Goal: Transaction & Acquisition: Obtain resource

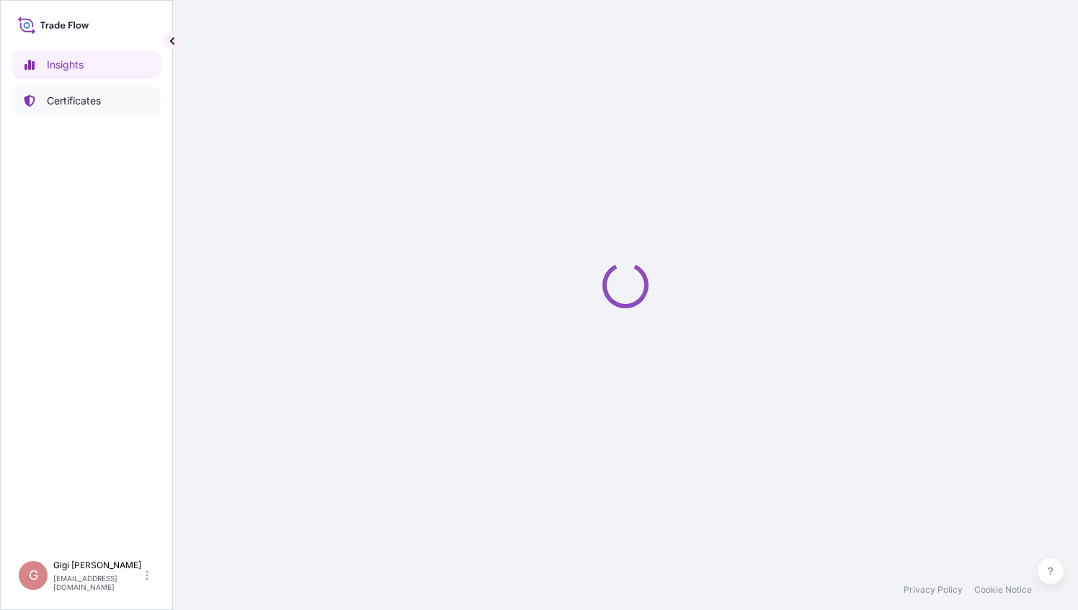
select select "2025"
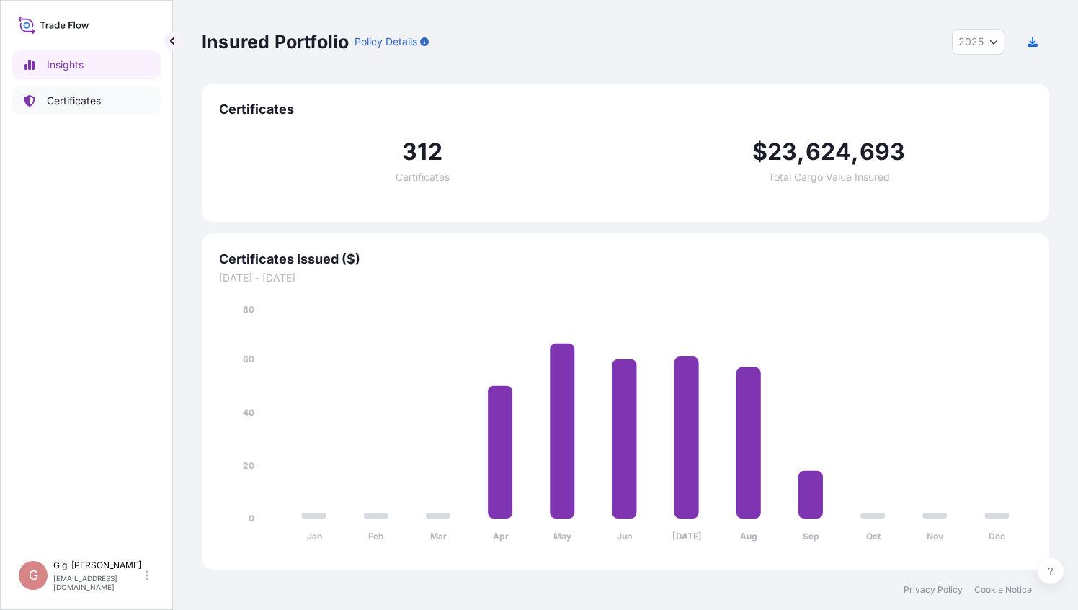
click at [98, 100] on p "Certificates" at bounding box center [74, 101] width 54 height 14
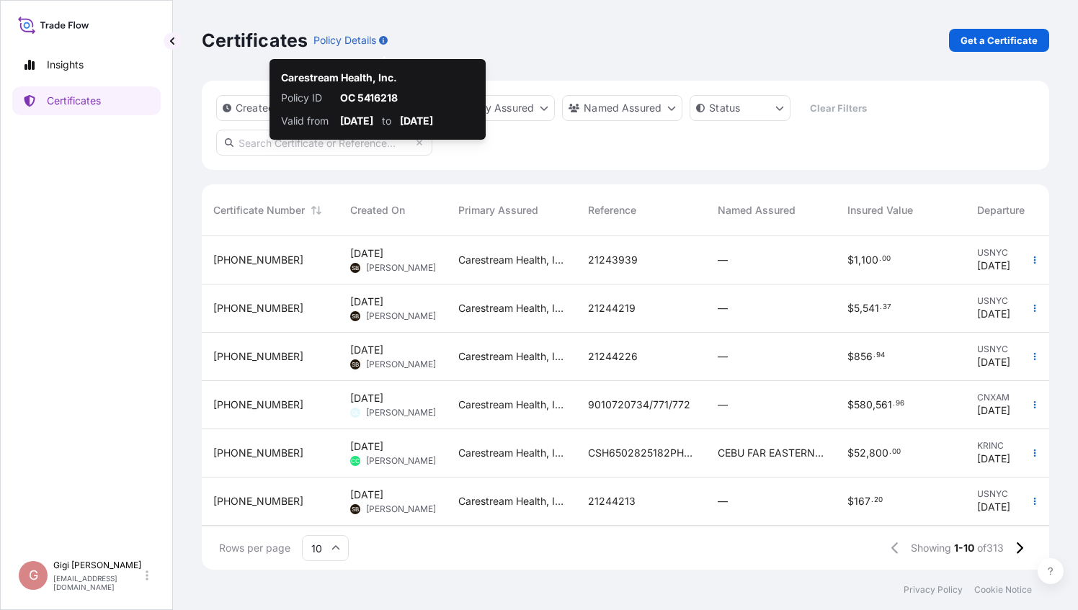
scroll to position [331, 836]
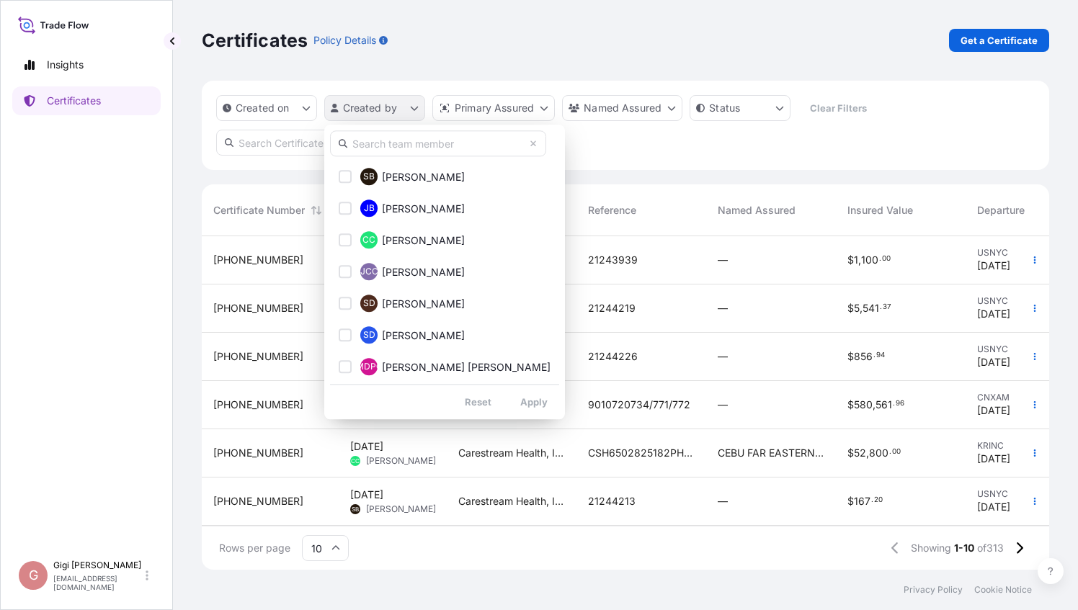
click at [412, 112] on html "Insights Certificates G [PERSON_NAME] [PERSON_NAME][EMAIL_ADDRESS][DOMAIN_NAME]…" at bounding box center [539, 305] width 1078 height 610
click at [417, 143] on input "text" at bounding box center [438, 143] width 216 height 26
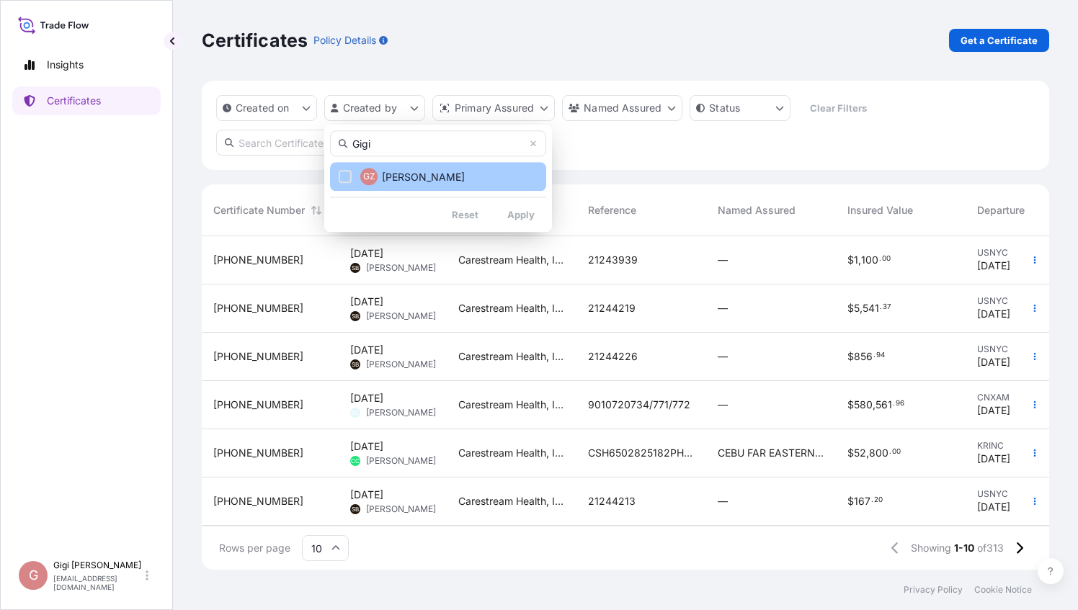
type input "Gigi"
click at [404, 183] on span "[PERSON_NAME]" at bounding box center [423, 177] width 83 height 14
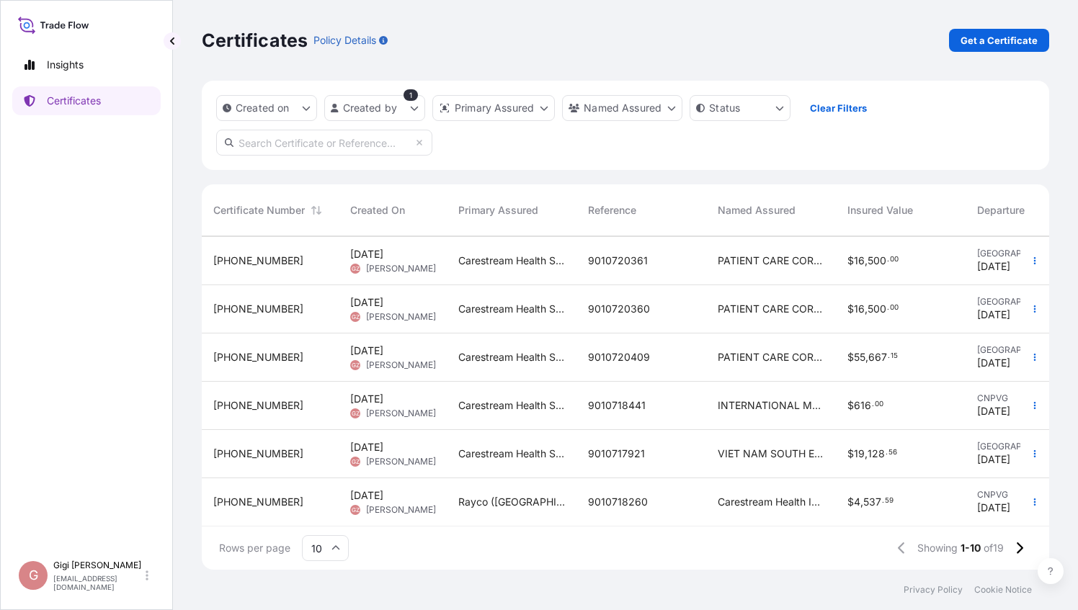
scroll to position [203, 0]
click at [1016, 552] on icon at bounding box center [1019, 548] width 8 height 13
click at [1014, 35] on p "Get a Certificate" at bounding box center [999, 40] width 77 height 14
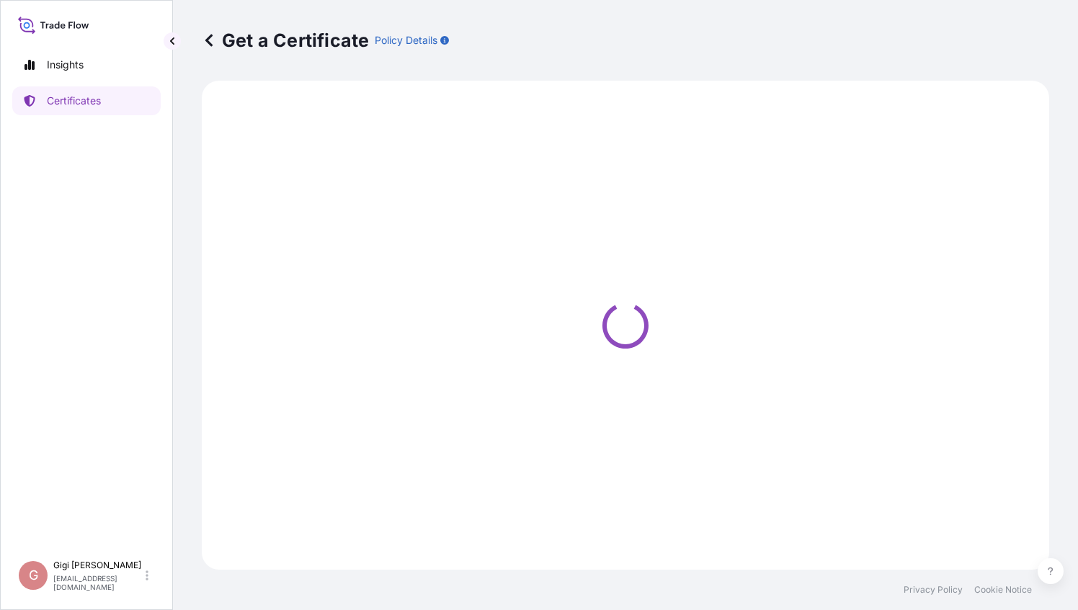
select select "Barge"
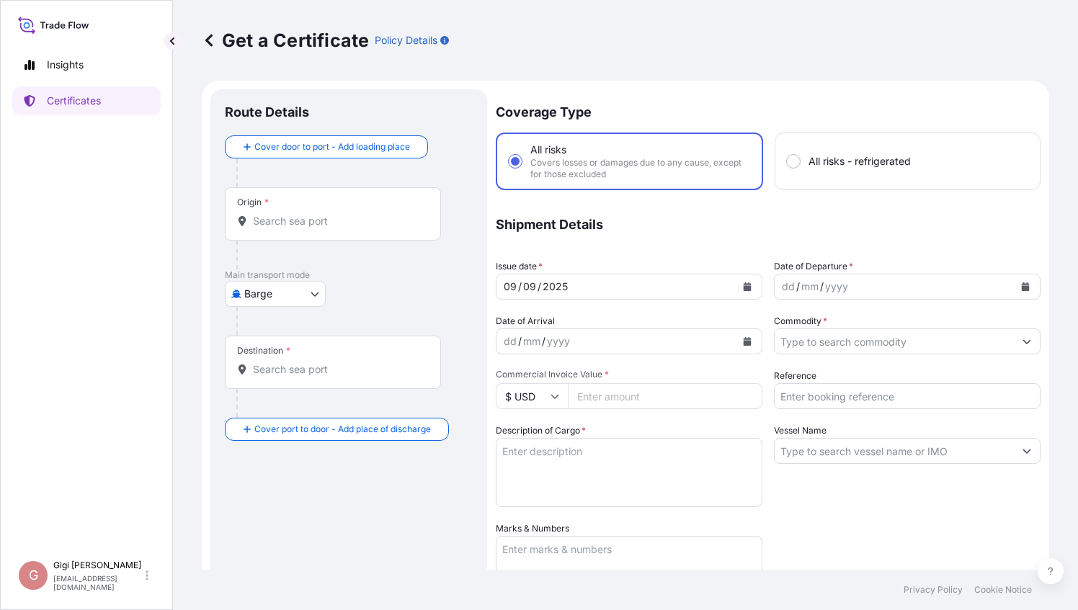
click at [283, 226] on input "Origin *" at bounding box center [338, 221] width 170 height 14
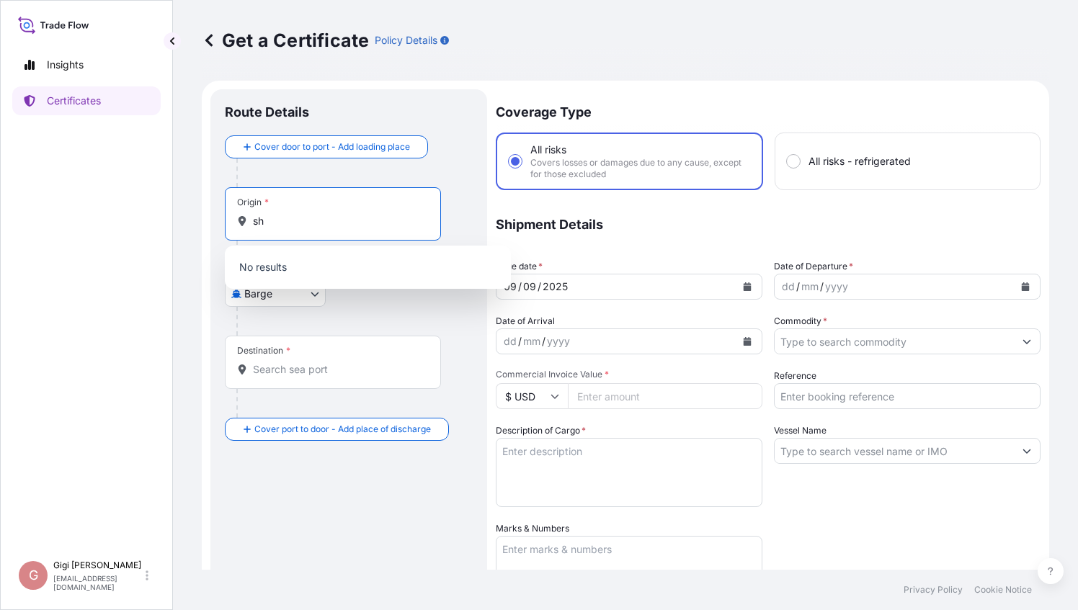
type input "s"
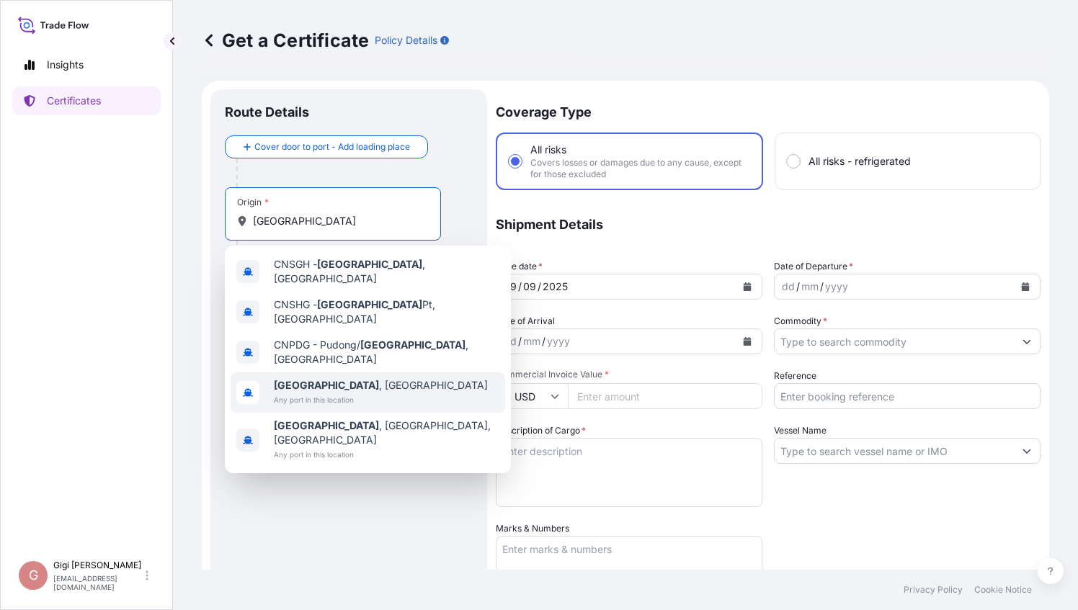
click at [359, 373] on div "[GEOGRAPHIC_DATA] , [GEOGRAPHIC_DATA] Any port in this location" at bounding box center [368, 393] width 275 height 40
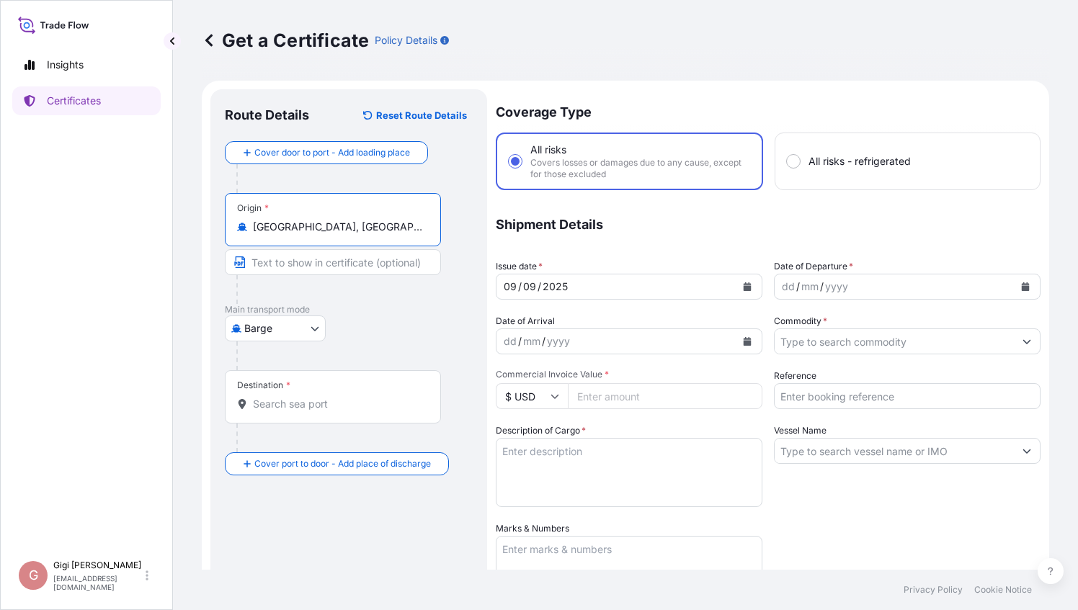
type input "[GEOGRAPHIC_DATA], [GEOGRAPHIC_DATA]"
click at [319, 331] on body "Insights Certificates G [PERSON_NAME] [PERSON_NAME][EMAIL_ADDRESS][DOMAIN_NAME]…" at bounding box center [539, 305] width 1078 height 610
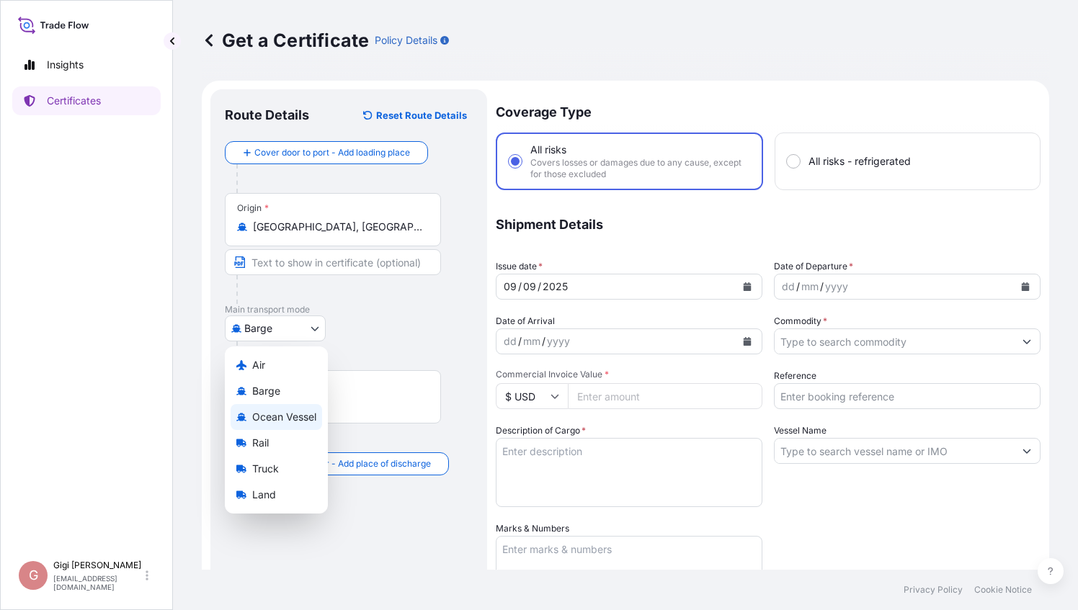
click at [281, 412] on span "Ocean Vessel" at bounding box center [284, 417] width 64 height 14
select select "Ocean Vessel"
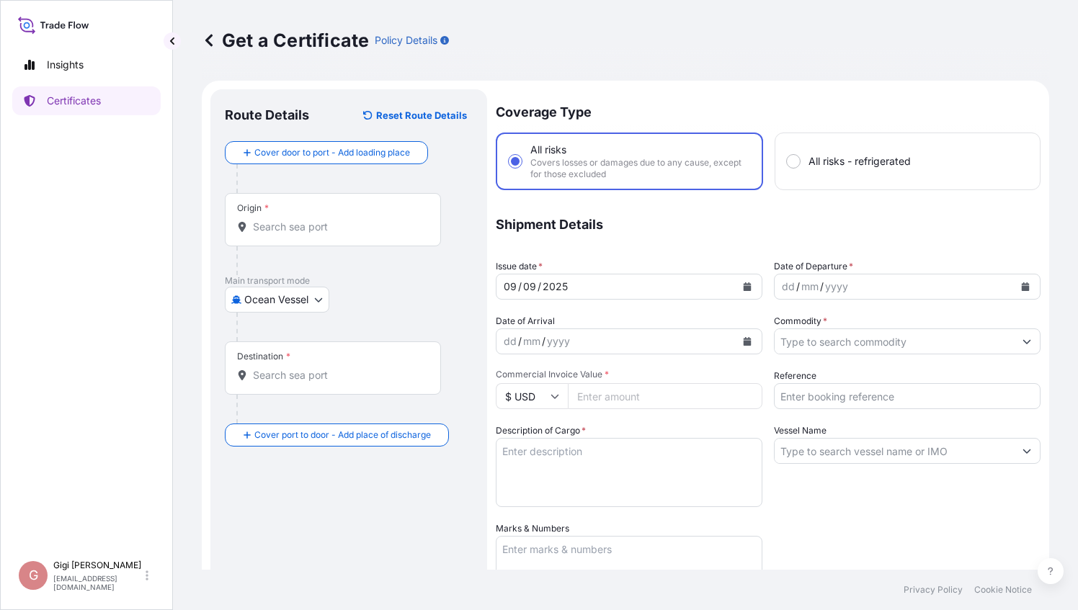
click at [304, 382] on div "Destination *" at bounding box center [333, 368] width 216 height 53
click at [304, 382] on input "Destination *" at bounding box center [338, 375] width 170 height 14
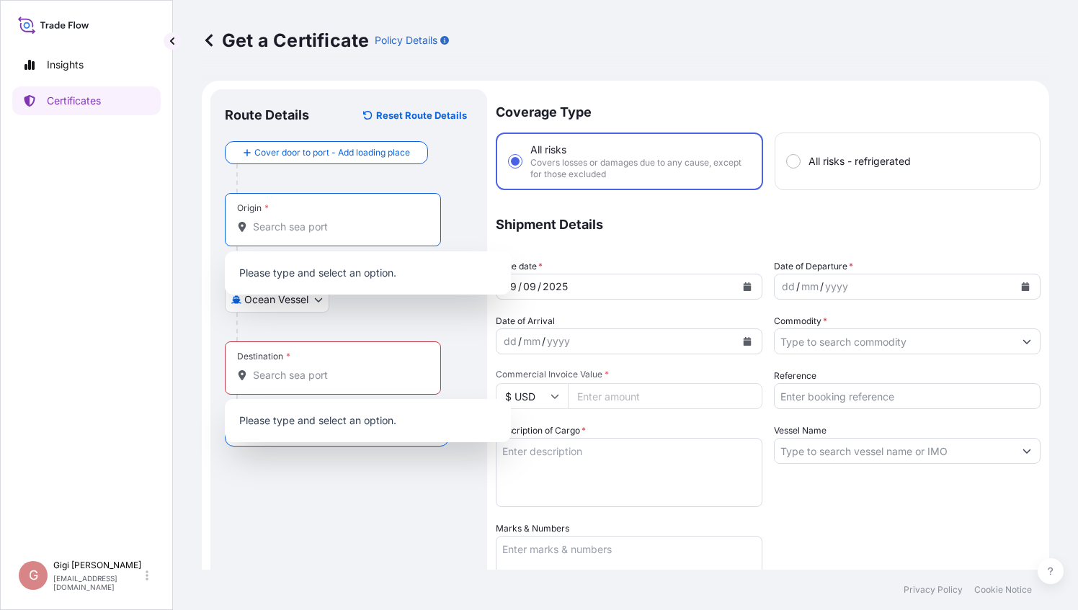
click at [283, 226] on input "Origin *" at bounding box center [338, 227] width 170 height 14
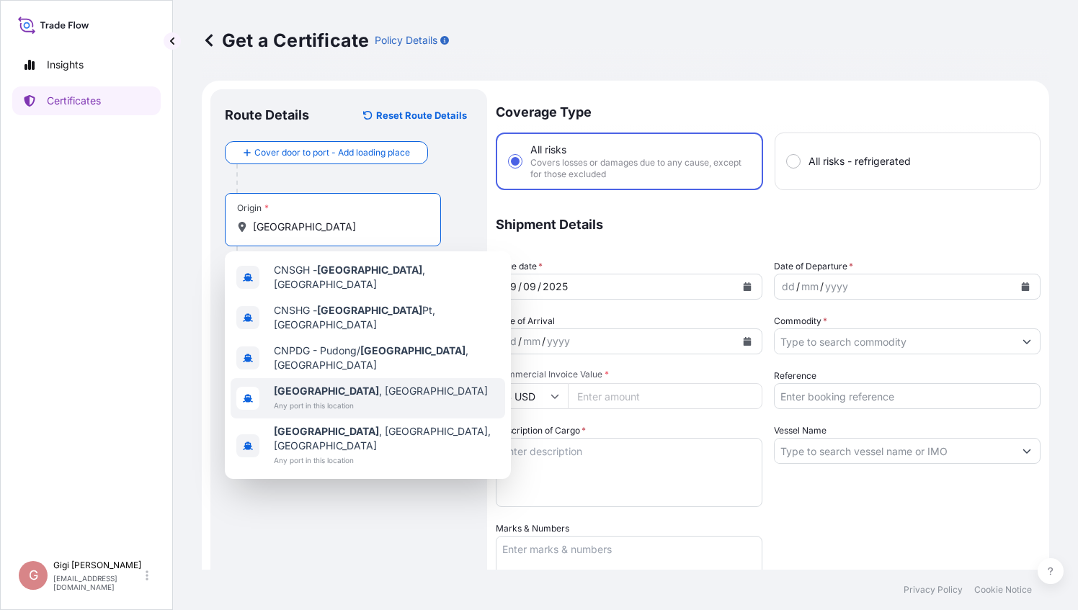
click at [355, 378] on div "[GEOGRAPHIC_DATA] , [GEOGRAPHIC_DATA] Any port in this location" at bounding box center [368, 398] width 275 height 40
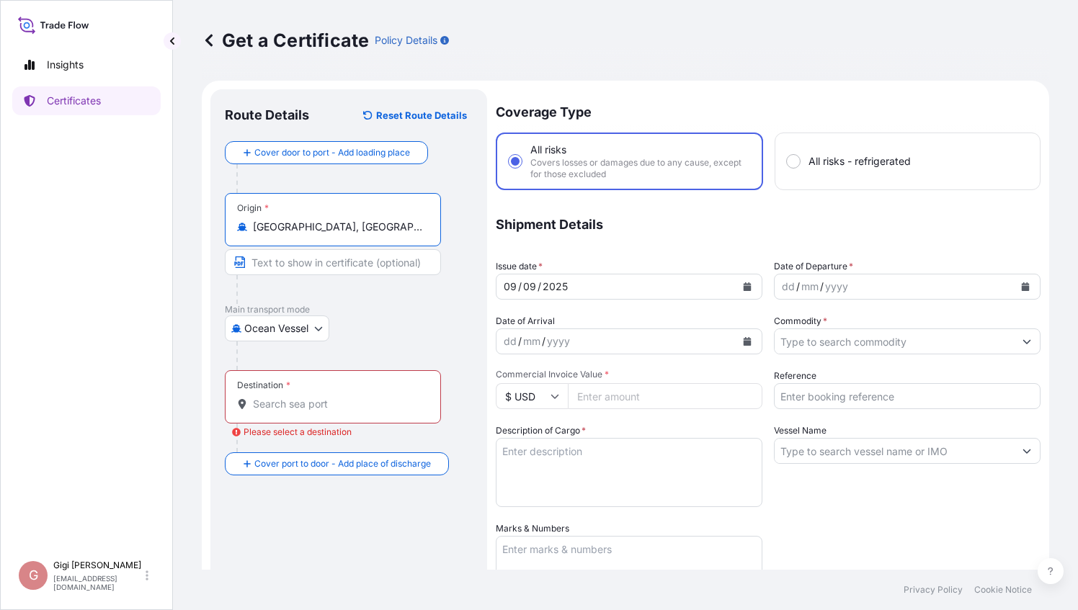
type input "[GEOGRAPHIC_DATA], [GEOGRAPHIC_DATA]"
click at [310, 404] on input "Destination * Please select a destination" at bounding box center [338, 404] width 170 height 14
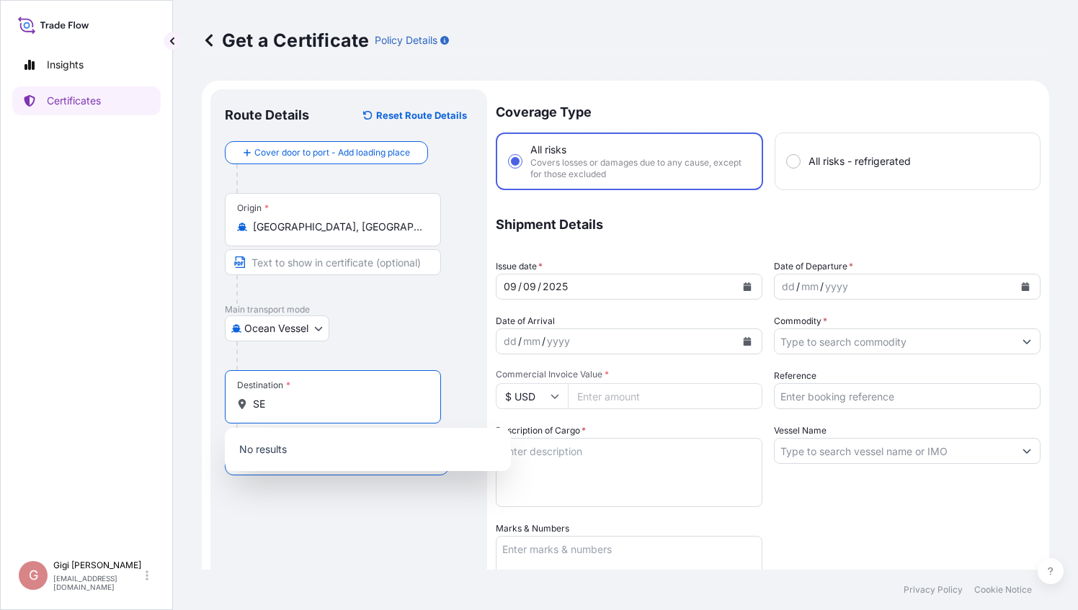
type input "S"
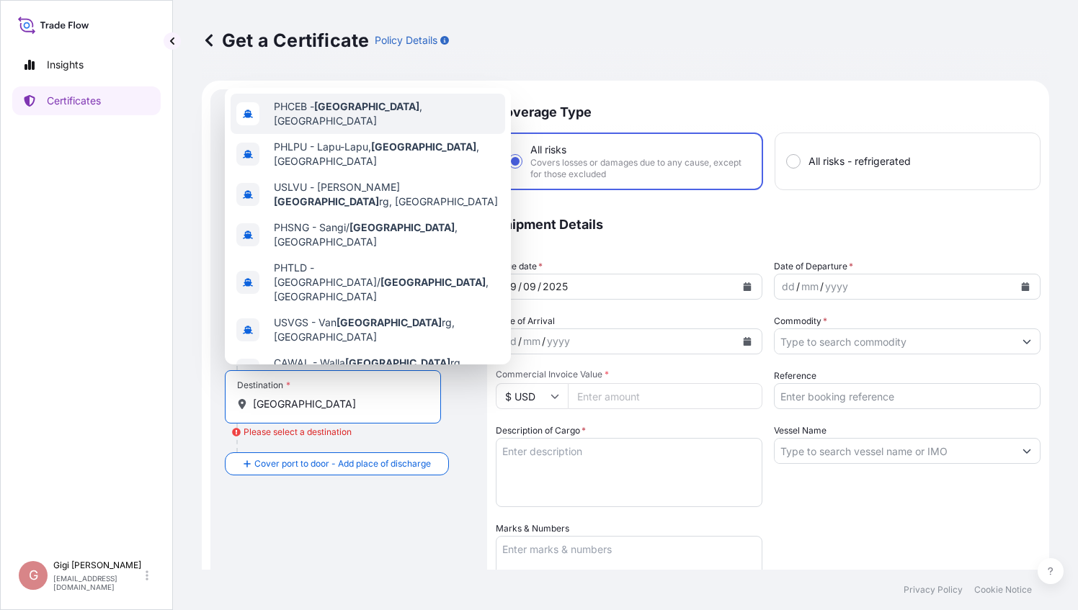
click at [371, 115] on span "PHCEB - [GEOGRAPHIC_DATA] , [GEOGRAPHIC_DATA]" at bounding box center [387, 113] width 226 height 29
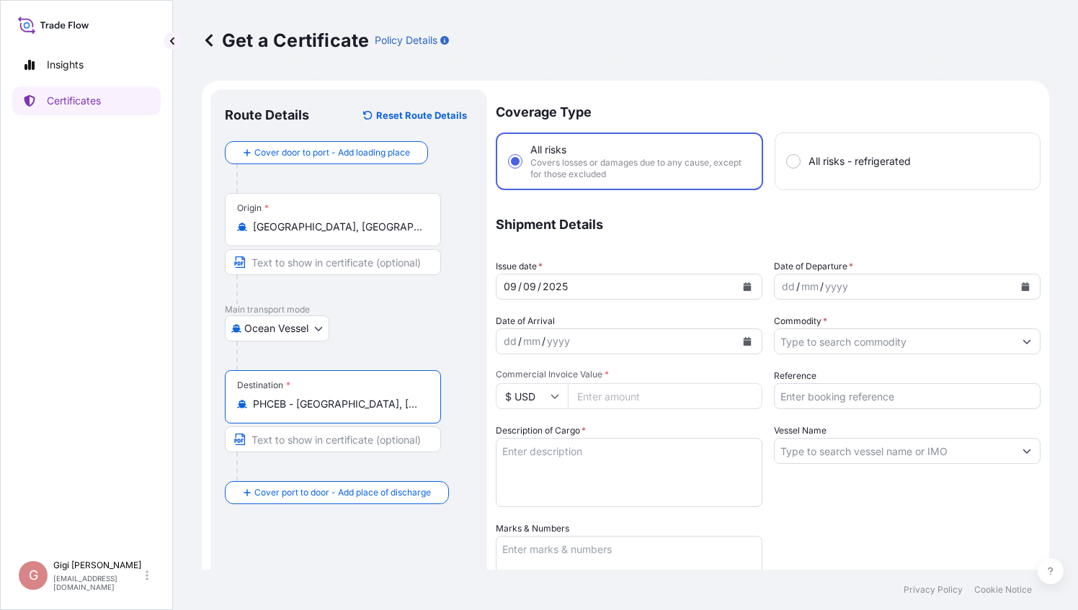
type input "PHCEB - [GEOGRAPHIC_DATA], [GEOGRAPHIC_DATA]"
click at [744, 286] on icon "Calendar" at bounding box center [748, 287] width 8 height 9
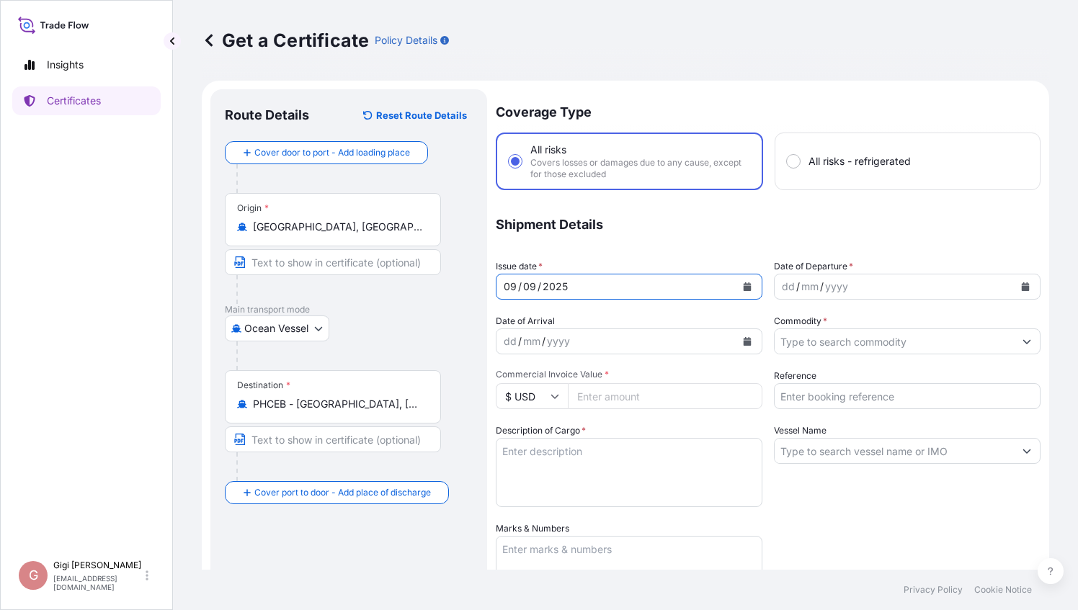
click at [832, 285] on div "yyyy" at bounding box center [837, 286] width 26 height 17
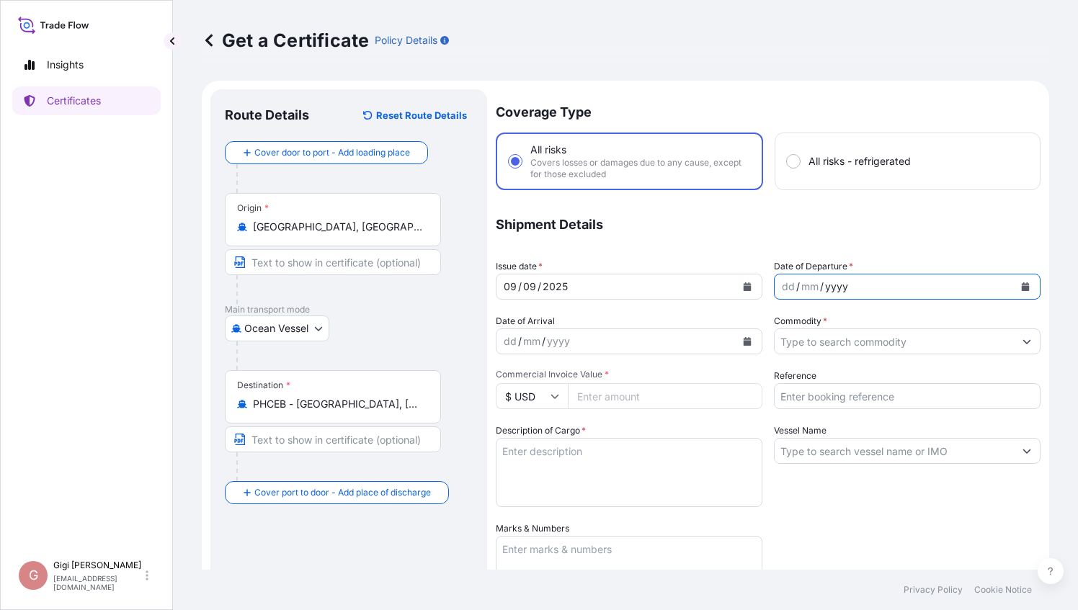
click at [1021, 285] on icon "Calendar" at bounding box center [1025, 287] width 9 height 9
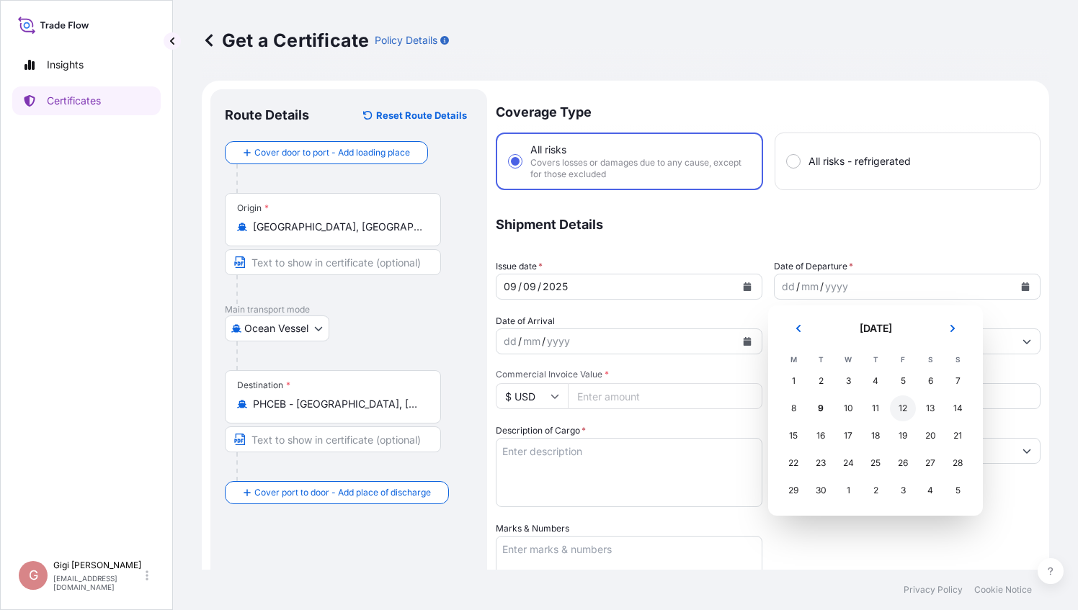
click at [902, 407] on div "12" at bounding box center [903, 409] width 26 height 26
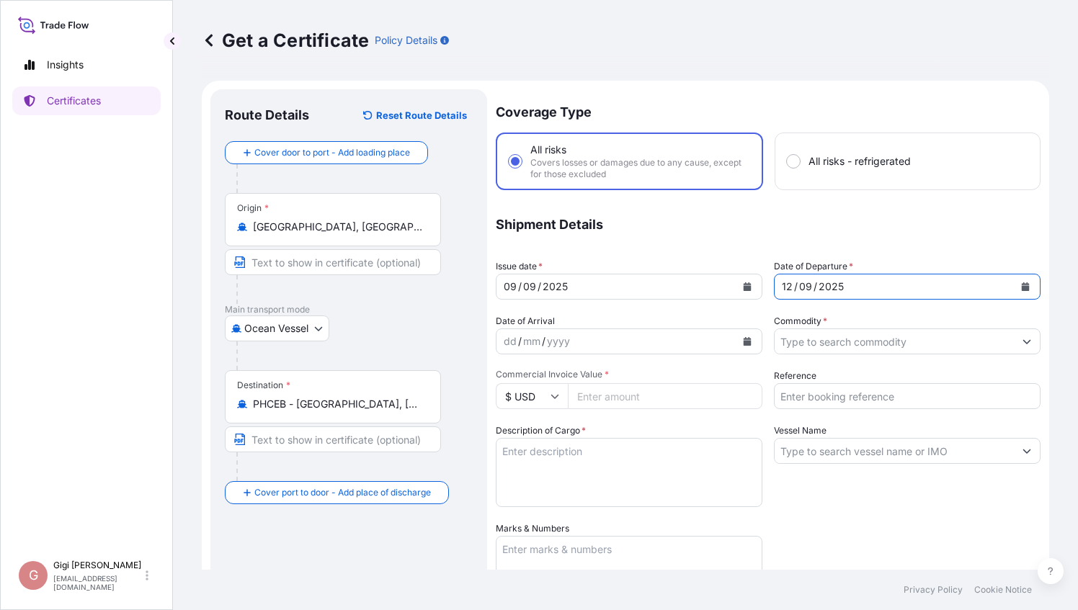
click at [863, 347] on input "Commodity *" at bounding box center [894, 342] width 239 height 26
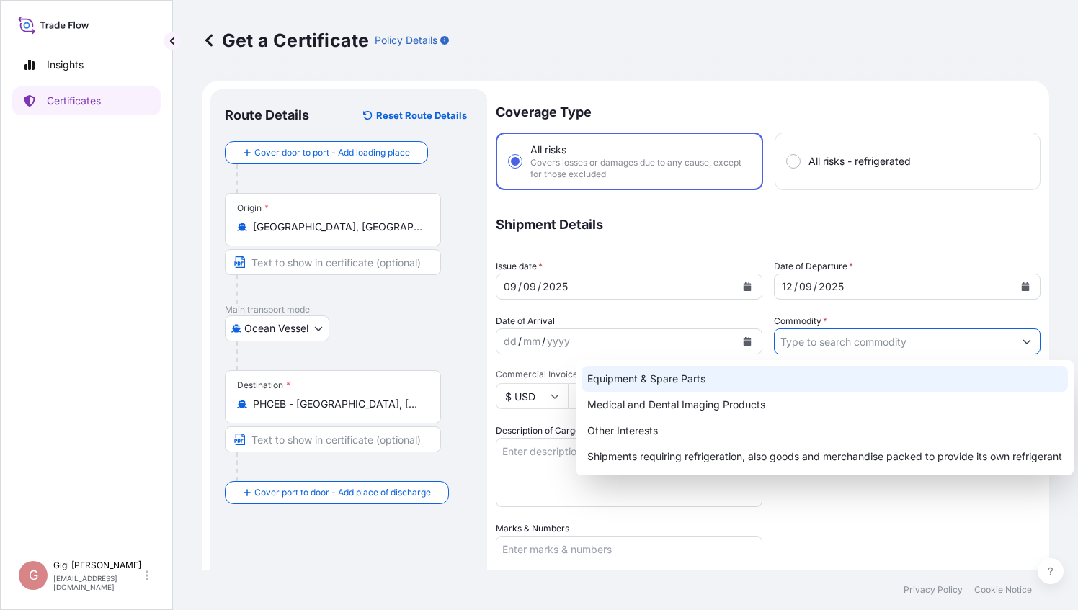
click at [742, 382] on div "Equipment & Spare Parts" at bounding box center [825, 379] width 486 height 26
type input "Equipment & Spare Parts"
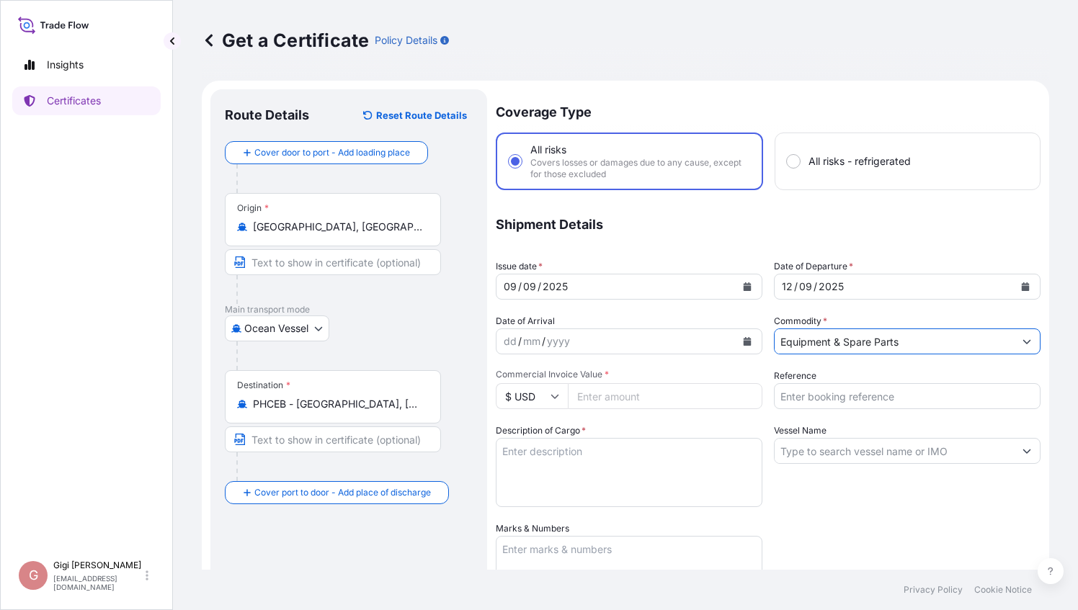
click at [635, 399] on input "Commercial Invoice Value *" at bounding box center [665, 396] width 195 height 26
paste input "53950.69"
type input "53950.69"
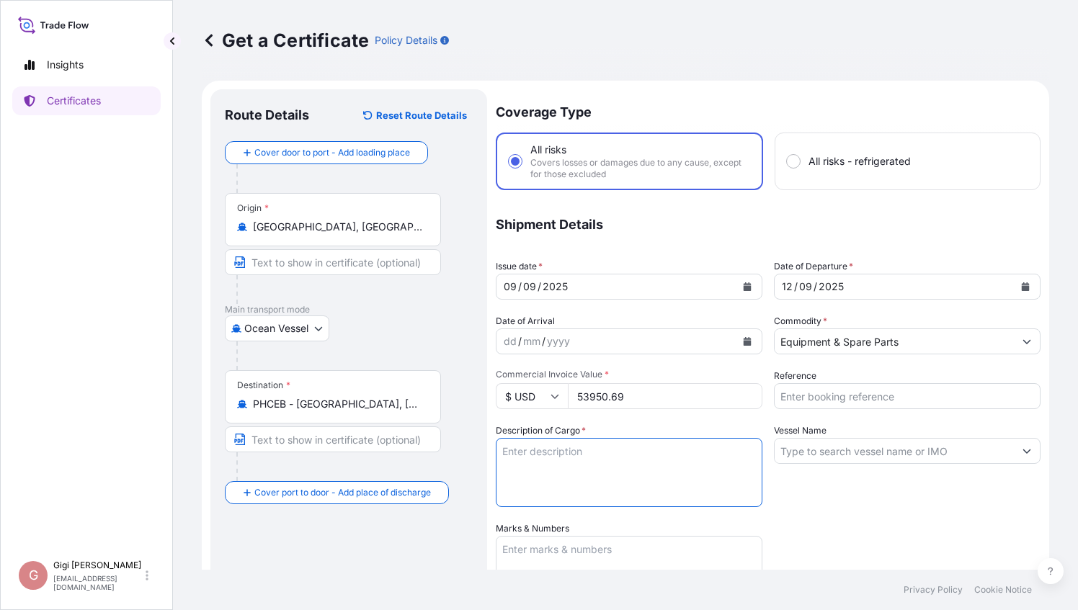
click at [609, 463] on textarea "Description of Cargo *" at bounding box center [629, 472] width 267 height 69
type textarea "ONE BATCH OF CARGO"
click at [806, 398] on input "Reference" at bounding box center [907, 396] width 267 height 26
paste input "9010720985"
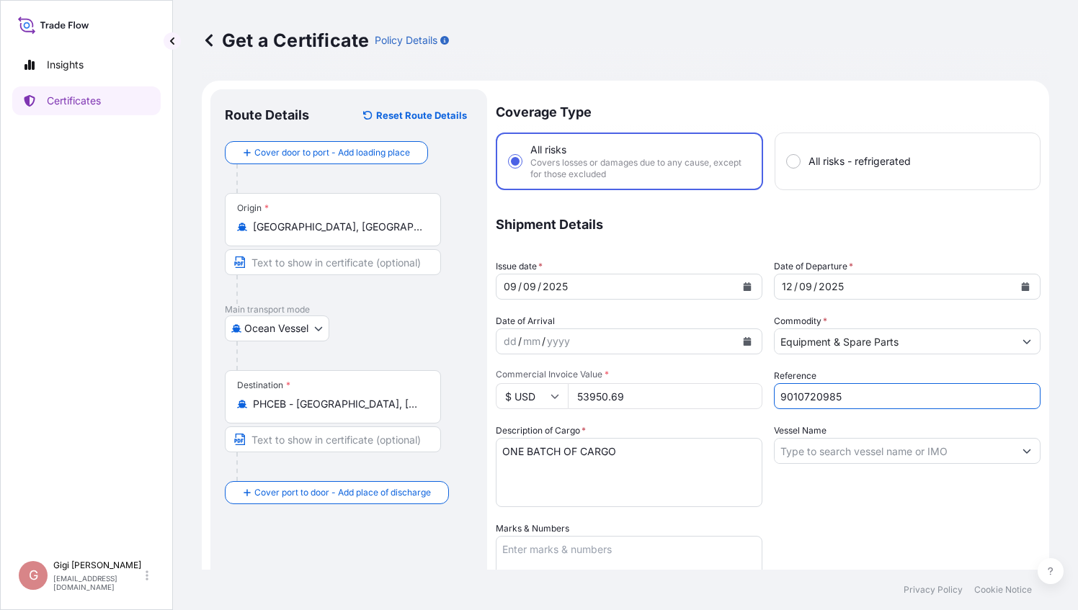
type input "9010720985"
click at [813, 450] on input "Vessel Name" at bounding box center [894, 451] width 239 height 26
paste input "TEH VICTORY"
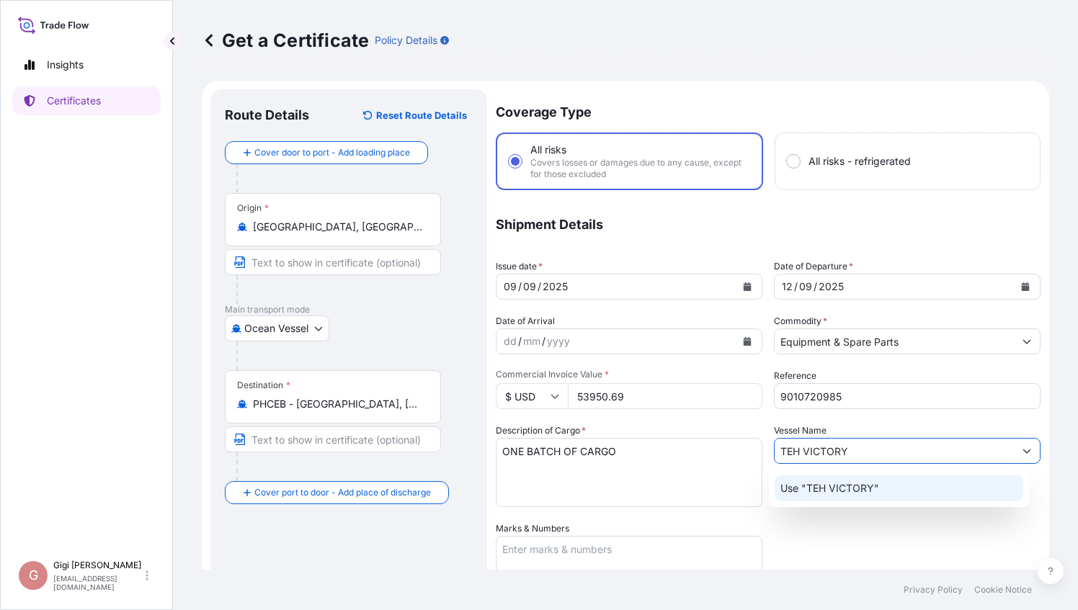
click at [812, 486] on p "Use "TEH VICTORY"" at bounding box center [830, 488] width 99 height 14
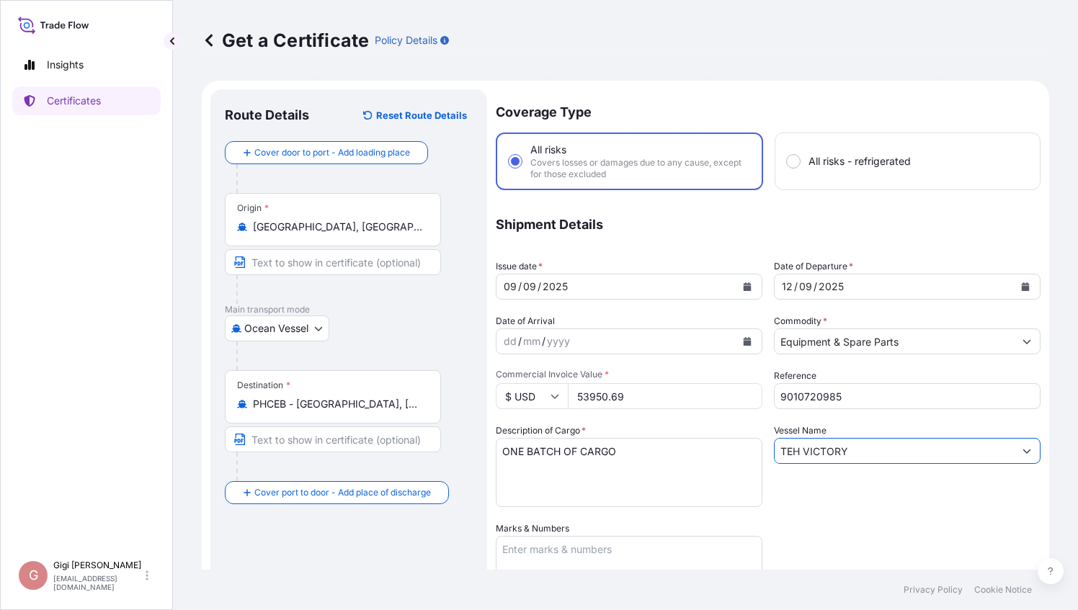
type input "TEH VICTORY"
click at [808, 508] on div "Coverage Type All risks Covers losses or damages due to any cause, except for t…" at bounding box center [768, 462] width 545 height 747
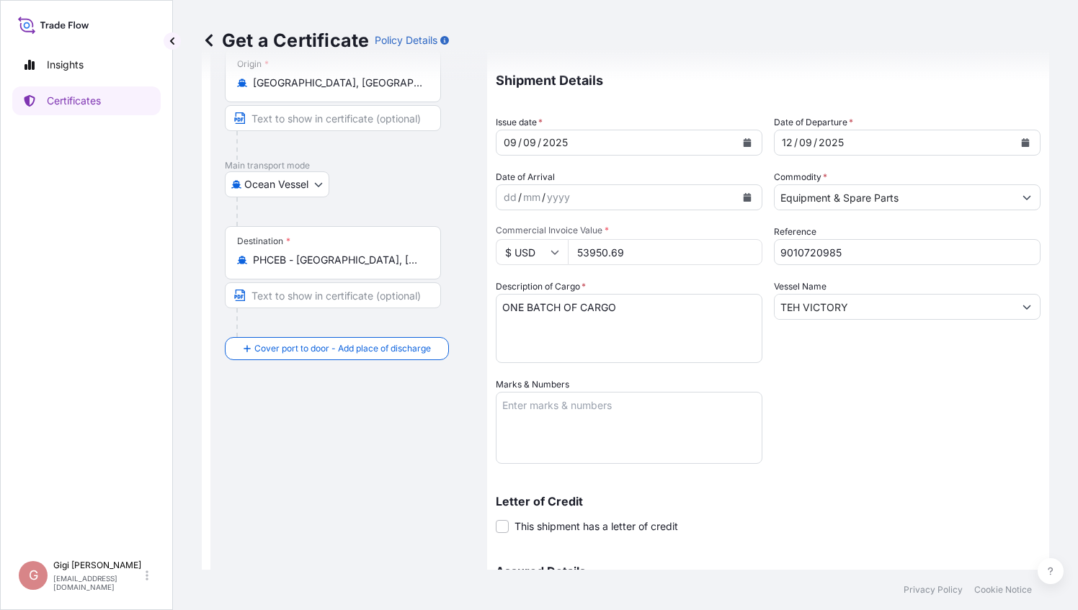
click at [566, 410] on textarea "Marks & Numbers" at bounding box center [629, 428] width 267 height 72
paste textarea "ORDER 52789721"
paste textarea "PO NUM FEDCO2025 - 05"
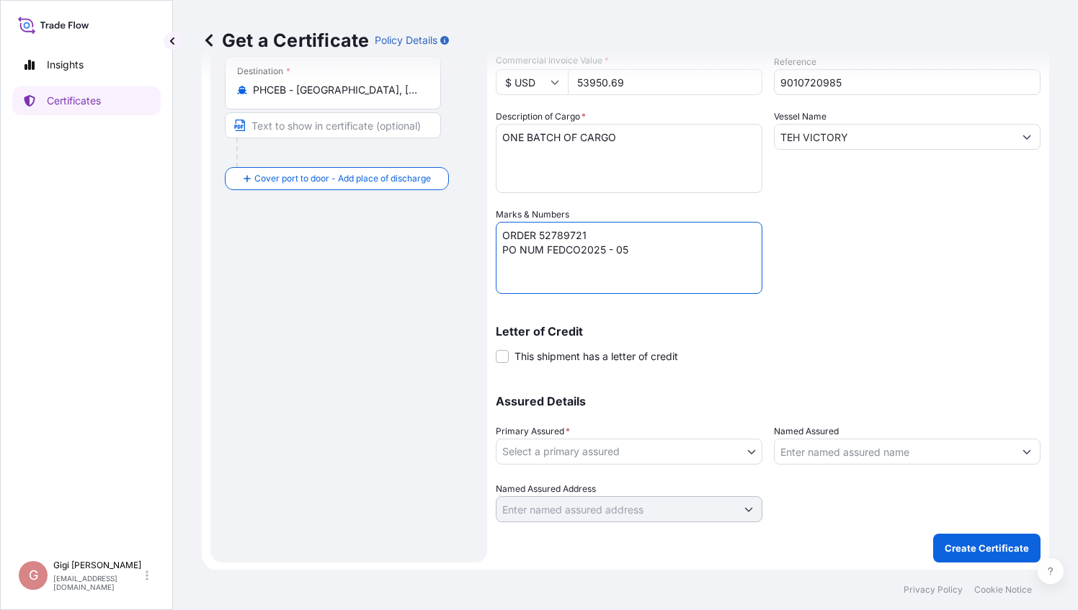
scroll to position [315, 0]
type textarea "ORDER 52789721 PO NUM FEDCO2025 - 05"
click at [541, 450] on body "Insights Certificates G [PERSON_NAME] [PERSON_NAME][EMAIL_ADDRESS][DOMAIN_NAME]…" at bounding box center [539, 305] width 1078 height 610
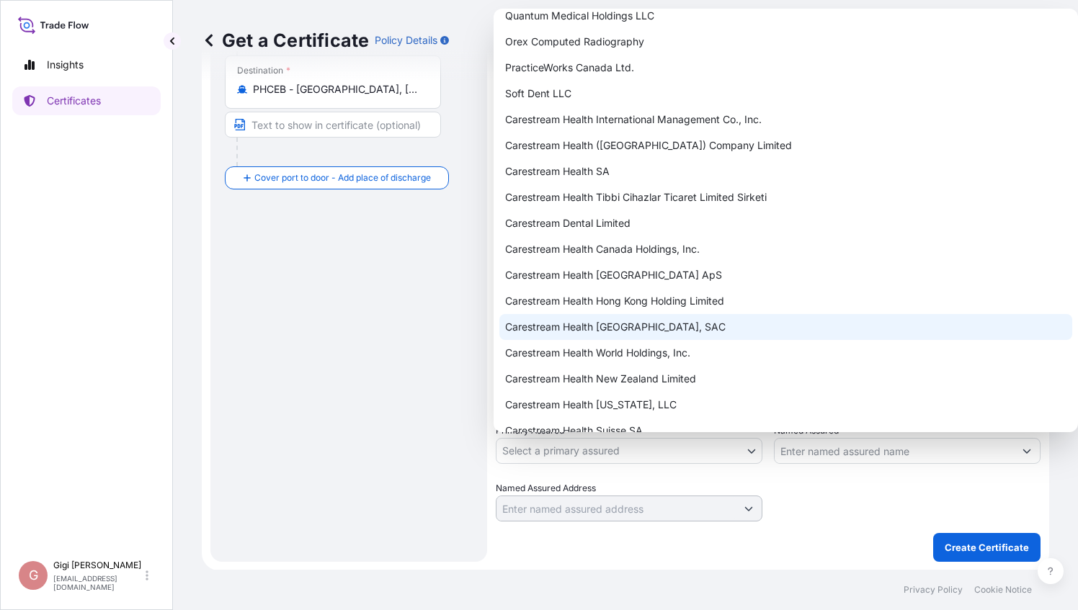
scroll to position [1297, 0]
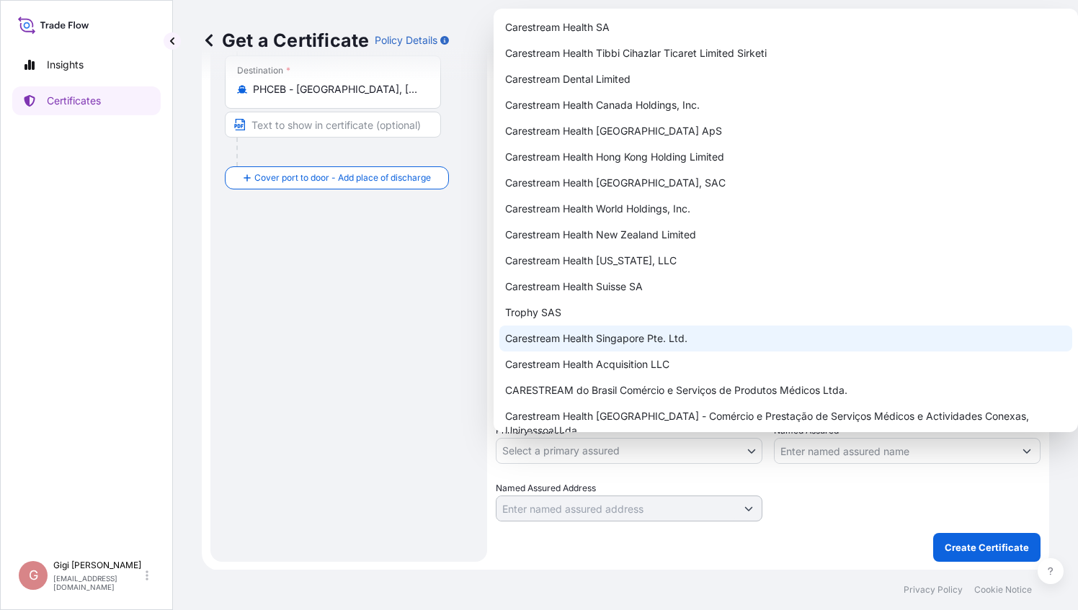
click at [683, 337] on div "Carestream Health Singapore Pte. Ltd." at bounding box center [785, 339] width 573 height 26
select select "32106"
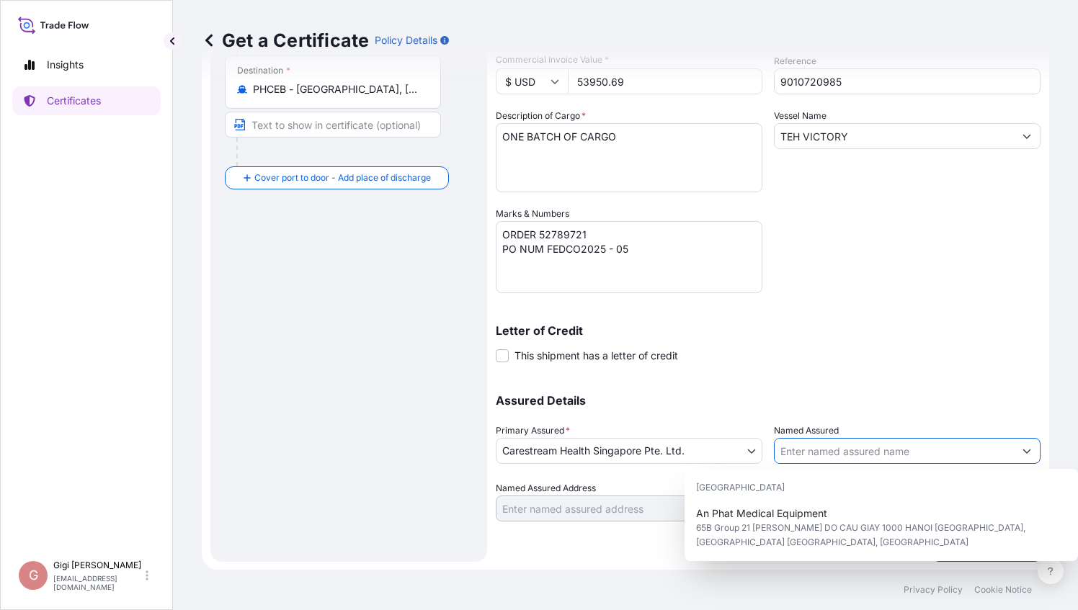
click at [793, 450] on input "Named Assured" at bounding box center [894, 451] width 239 height 26
paste input "CEBU FAR EASTERN DRUG INC."
type input "CEBU FAR EASTERN DRUG INC."
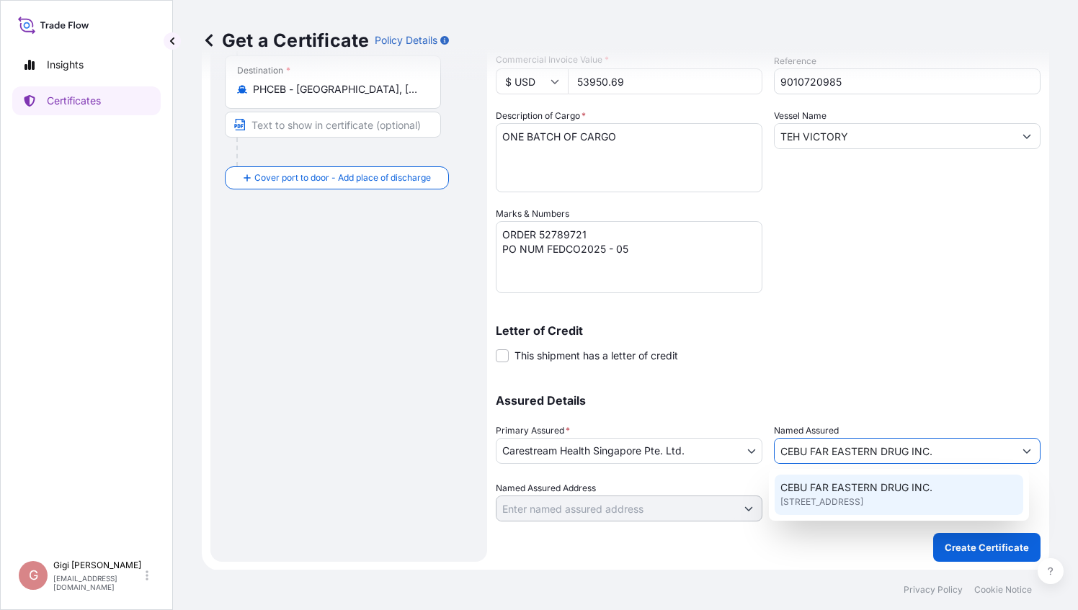
click at [841, 497] on span "[STREET_ADDRESS]" at bounding box center [822, 502] width 83 height 14
type input "[STREET_ADDRESS]"
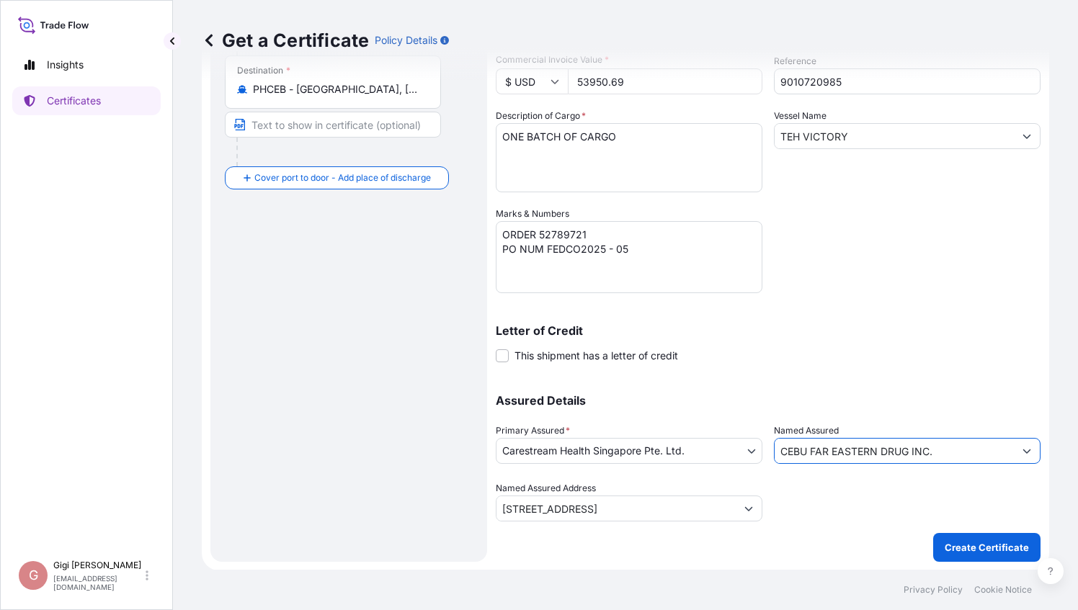
type input "CEBU FAR EASTERN DRUG INC."
click at [747, 512] on button "Show suggestions" at bounding box center [749, 509] width 26 height 26
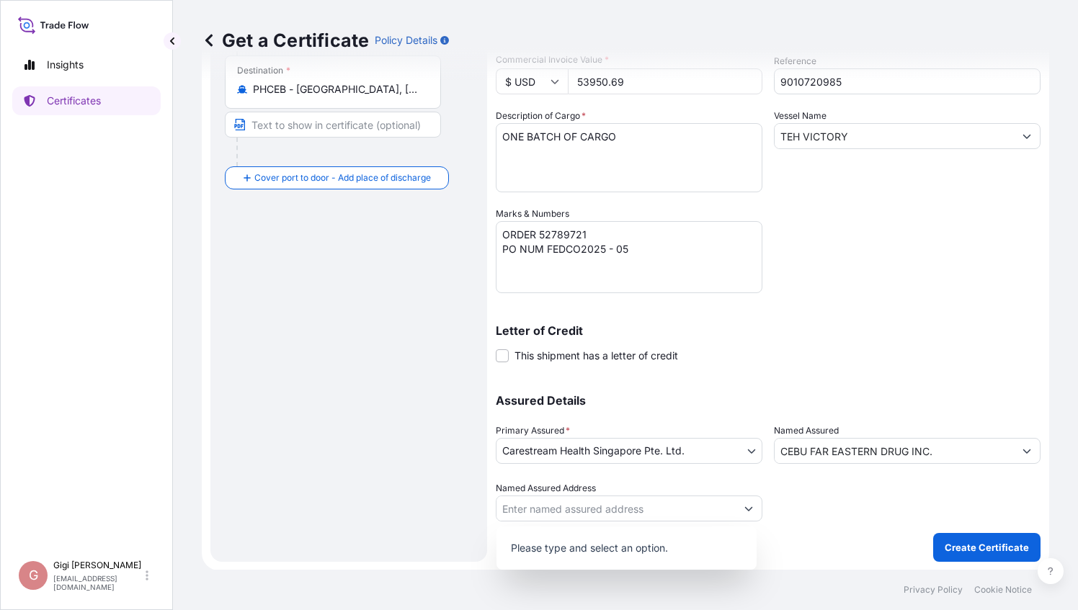
click at [840, 517] on div at bounding box center [907, 501] width 267 height 40
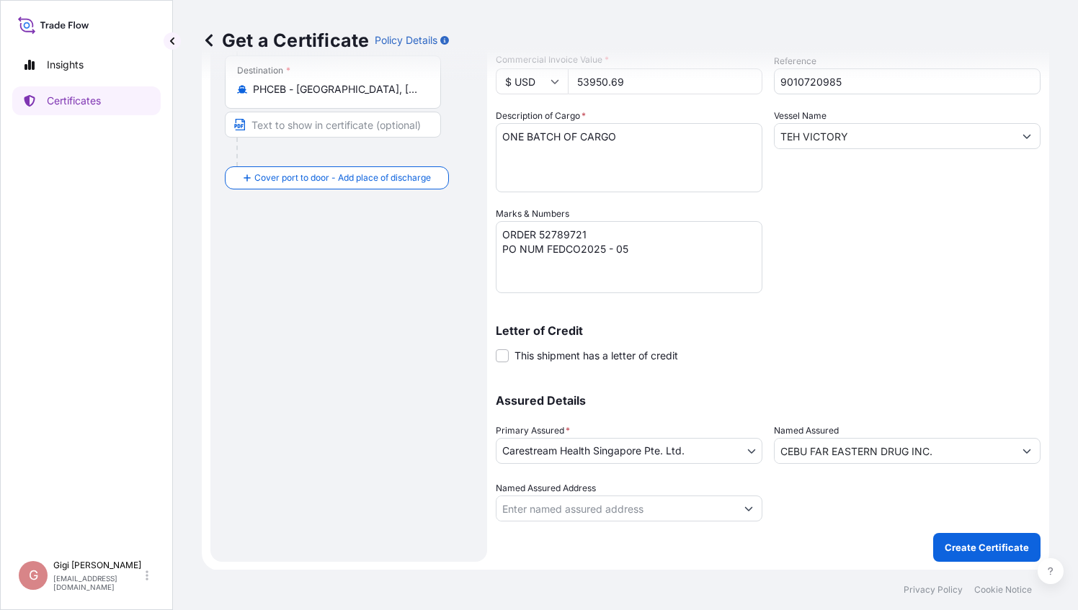
click at [842, 507] on div at bounding box center [907, 501] width 267 height 40
click at [748, 503] on button "Show suggestions" at bounding box center [749, 509] width 26 height 26
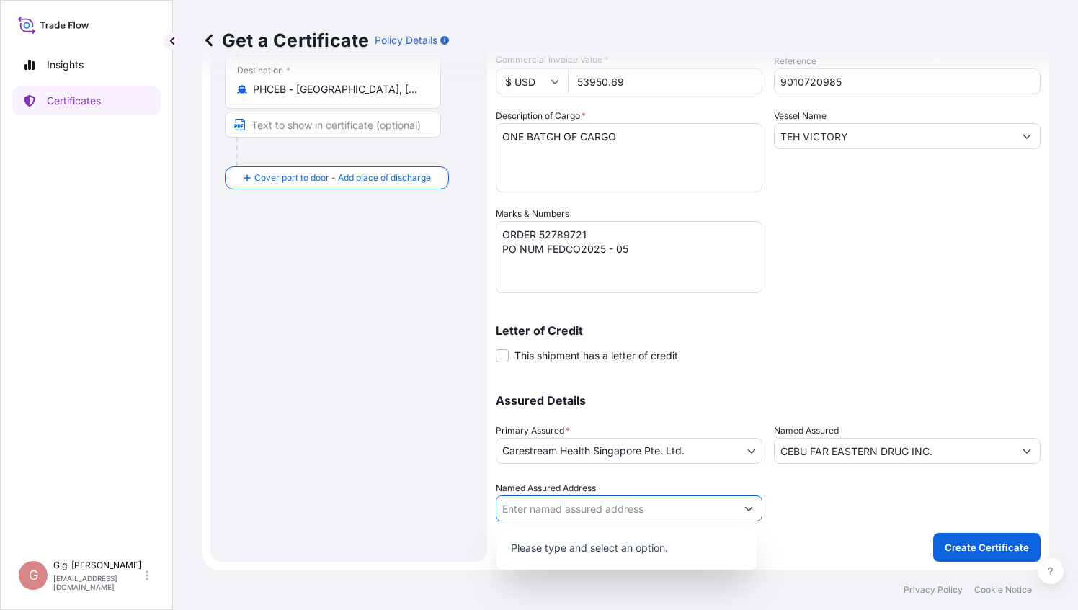
click at [840, 511] on div at bounding box center [907, 501] width 267 height 40
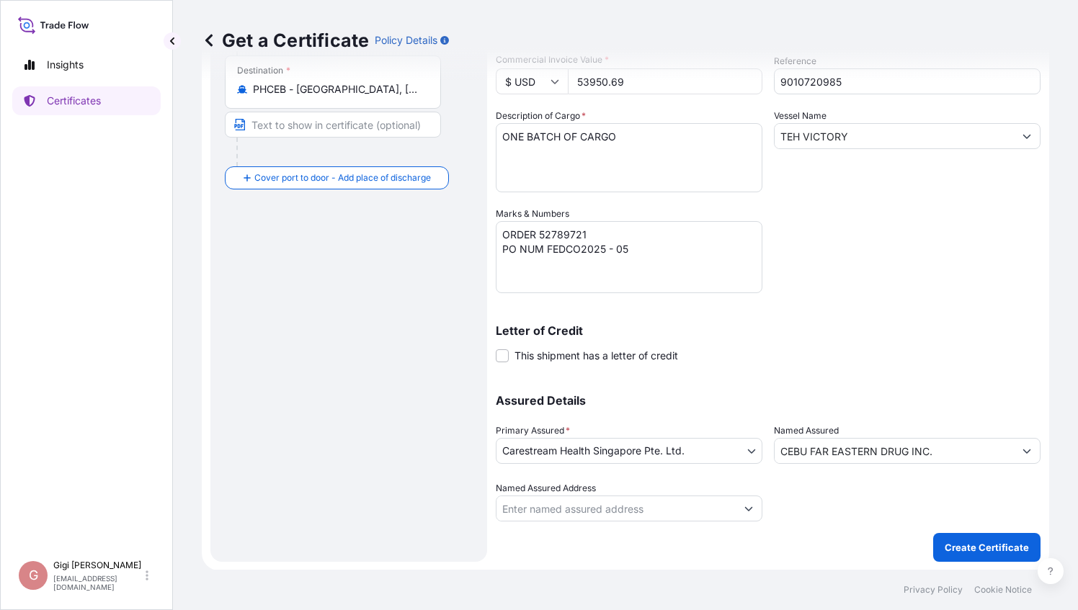
click at [1023, 447] on icon "Show suggestions" at bounding box center [1027, 451] width 9 height 9
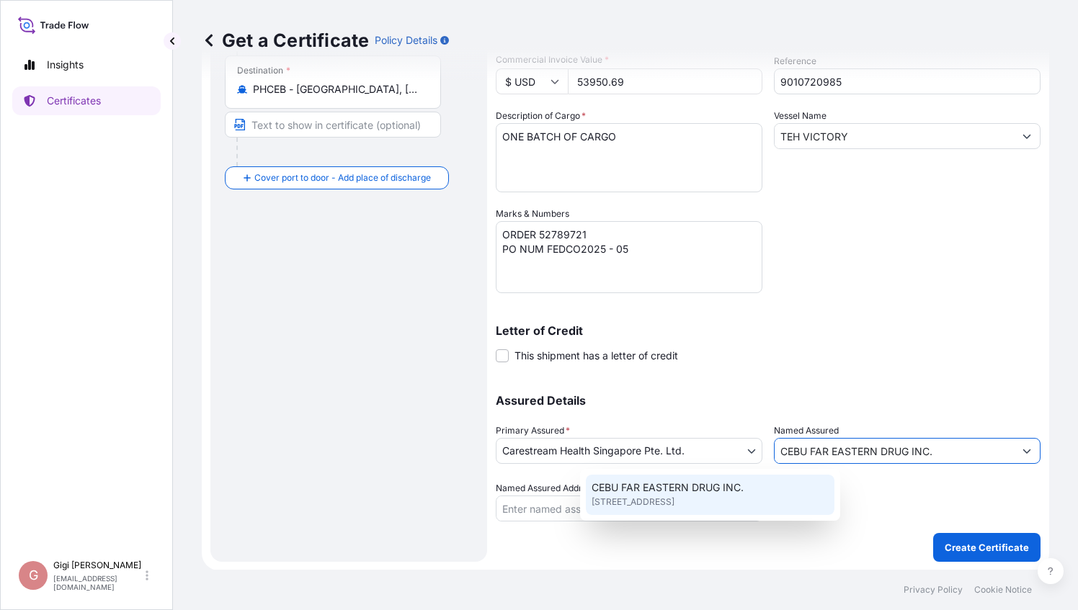
click at [675, 498] on span "[STREET_ADDRESS]" at bounding box center [633, 502] width 83 height 14
type input "[STREET_ADDRESS]"
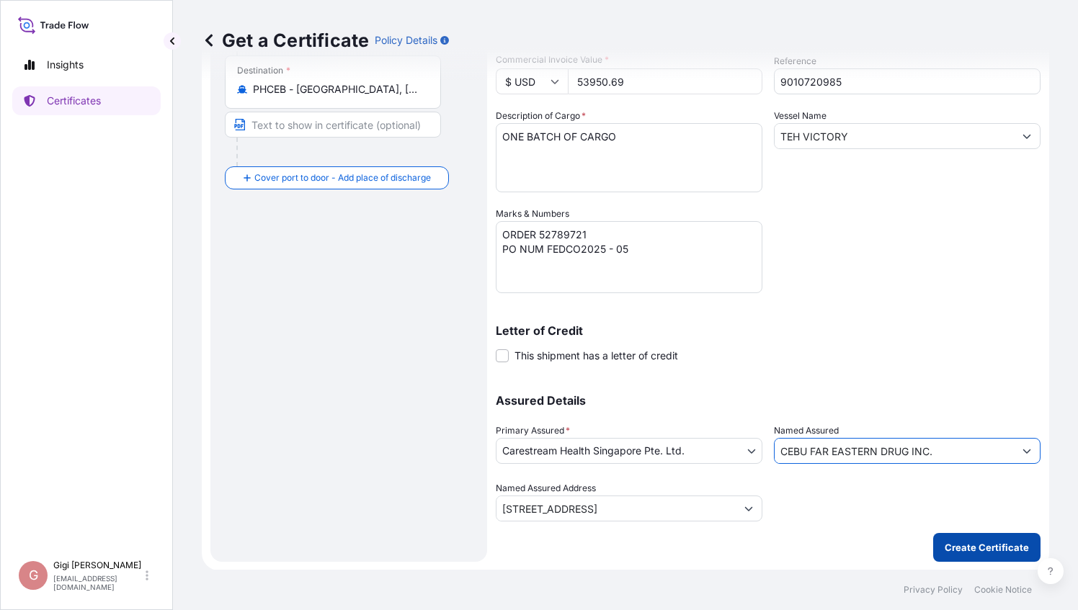
click at [973, 551] on p "Create Certificate" at bounding box center [987, 548] width 84 height 14
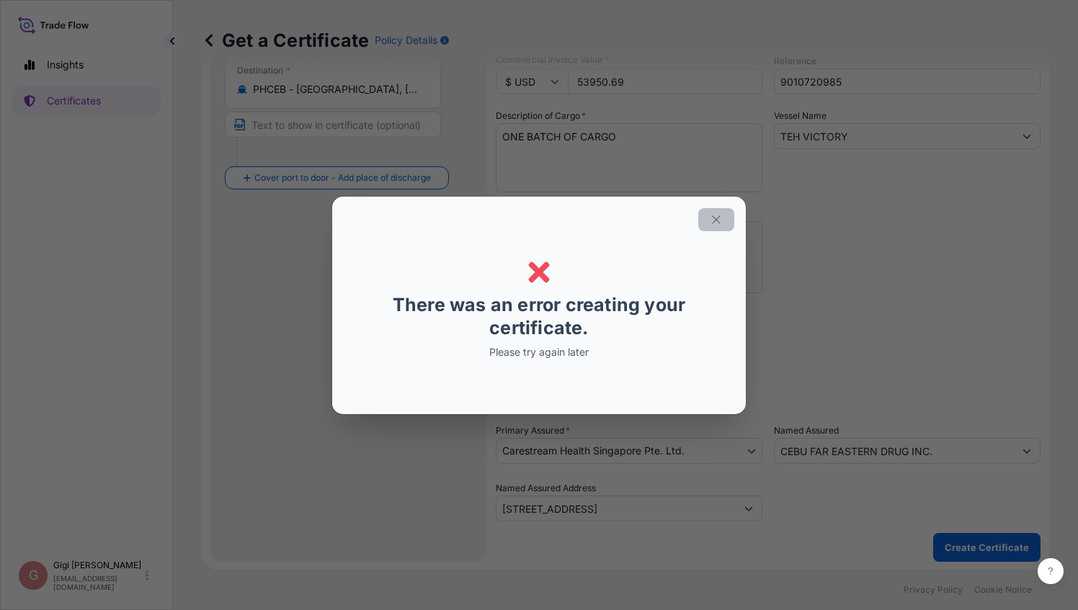
click at [725, 225] on button "button" at bounding box center [716, 219] width 36 height 23
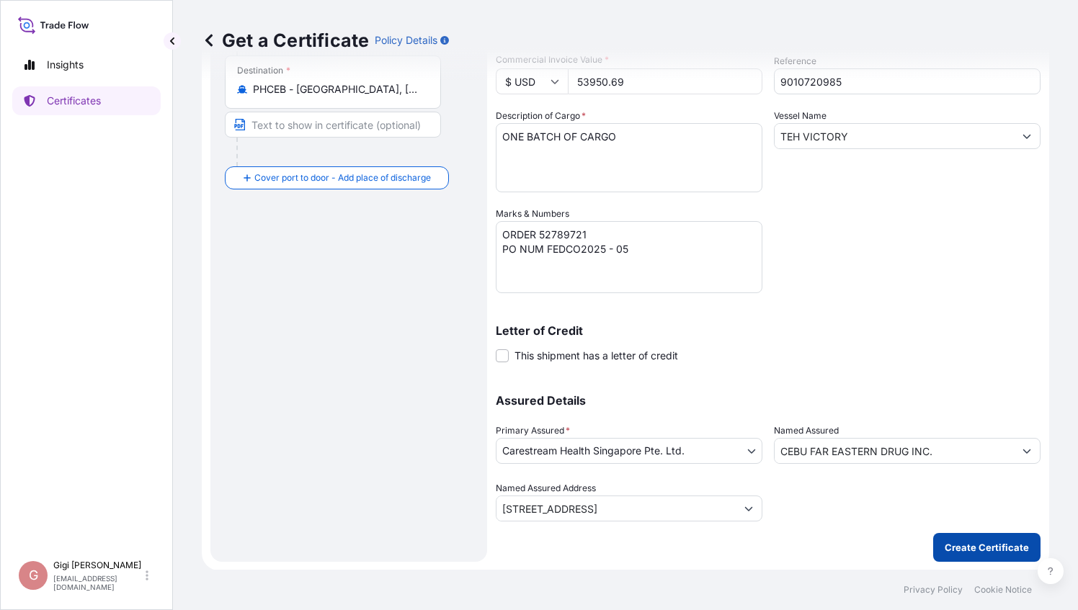
click at [948, 543] on p "Create Certificate" at bounding box center [987, 548] width 84 height 14
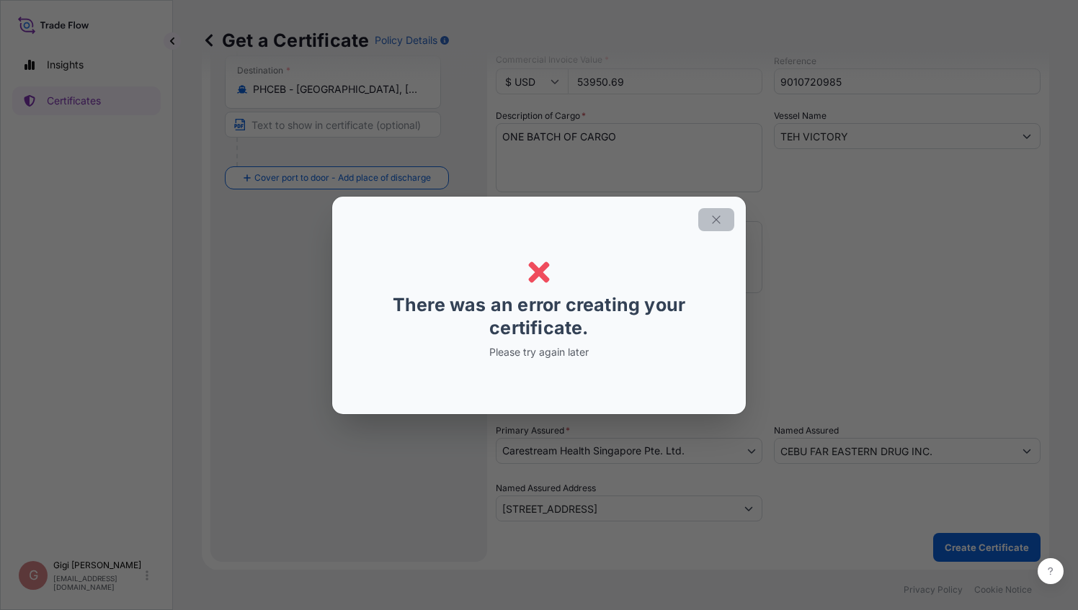
click at [718, 220] on icon "button" at bounding box center [716, 219] width 13 height 13
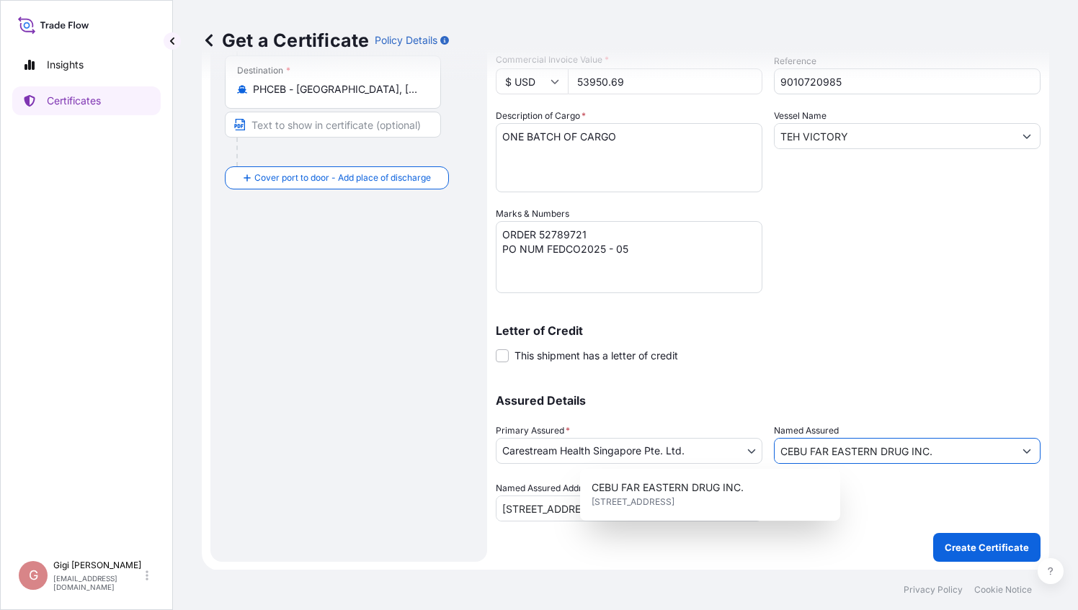
click at [971, 450] on input "CEBU FAR EASTERN DRUG INC." at bounding box center [894, 451] width 239 height 26
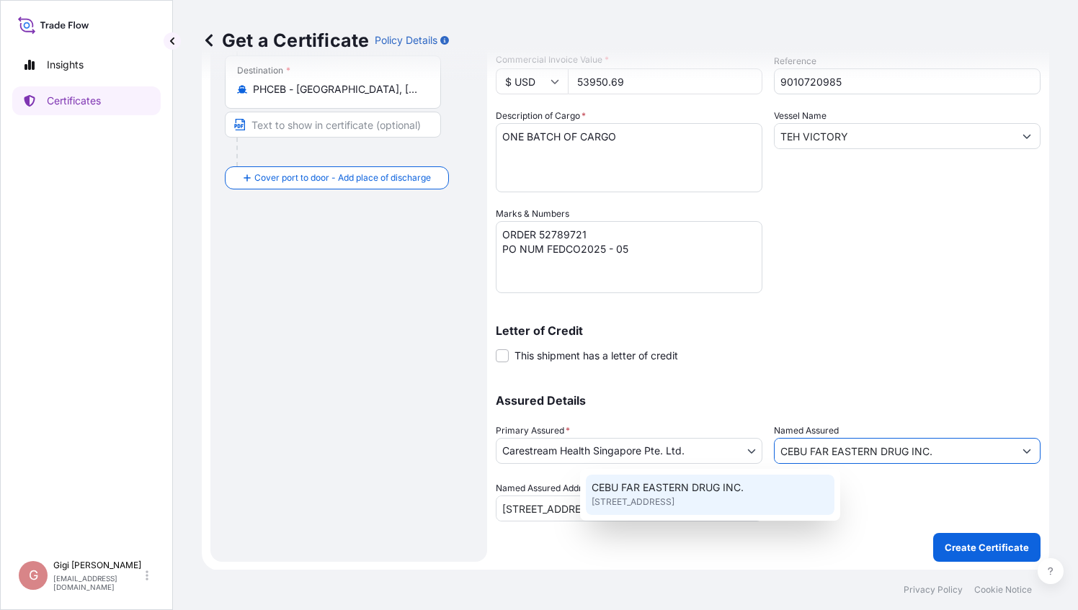
click at [835, 483] on div "CEBU FAR EASTERN DRUG INC. [STREET_ADDRESS]" at bounding box center [710, 495] width 249 height 40
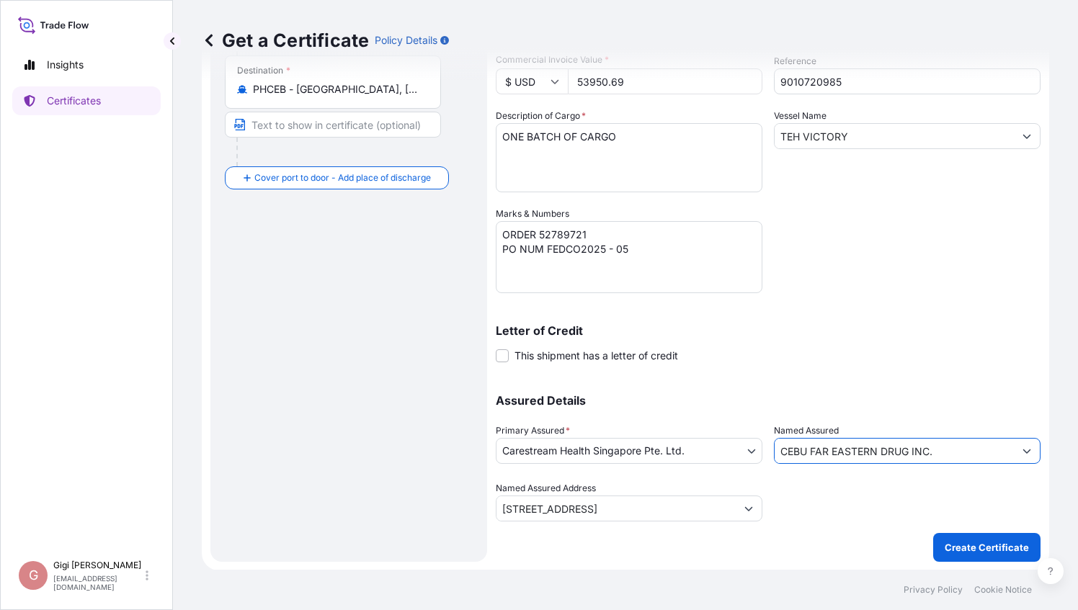
click at [742, 513] on button "Show suggestions" at bounding box center [749, 509] width 26 height 26
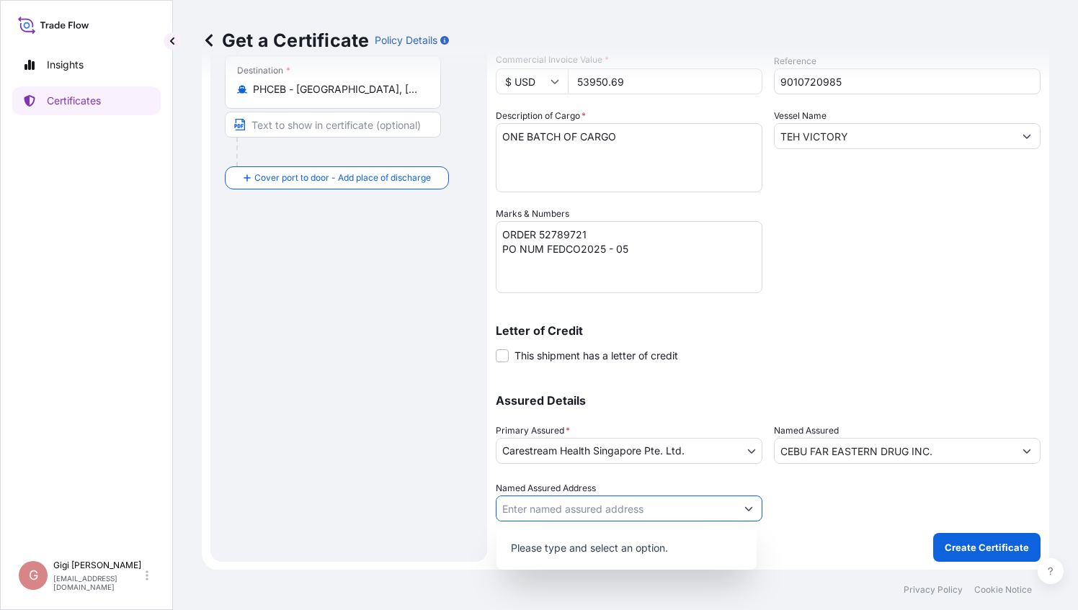
click at [831, 520] on div at bounding box center [907, 501] width 267 height 40
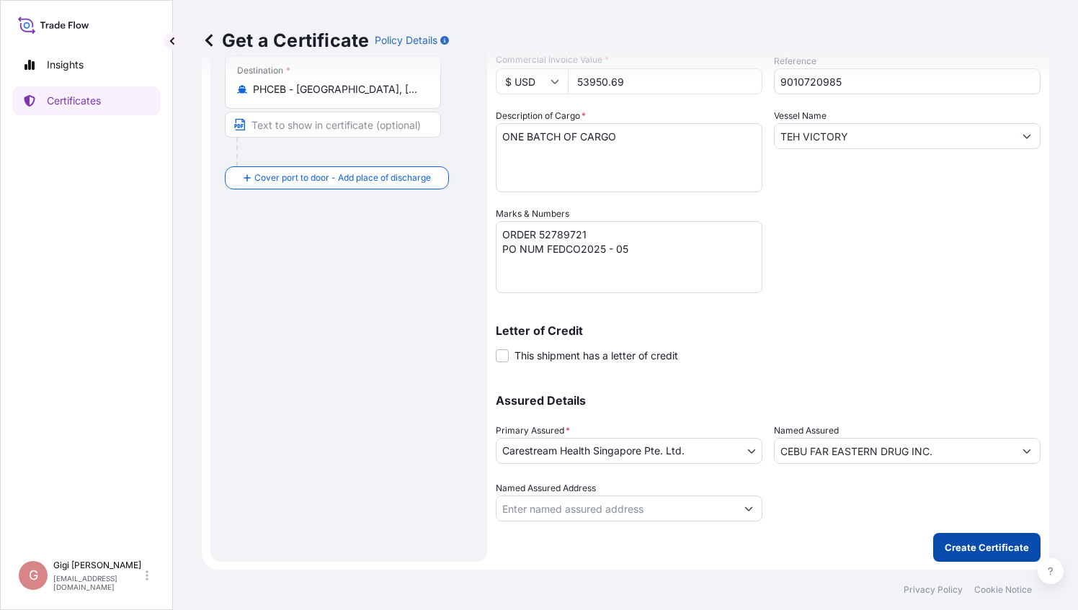
click at [970, 543] on p "Create Certificate" at bounding box center [987, 548] width 84 height 14
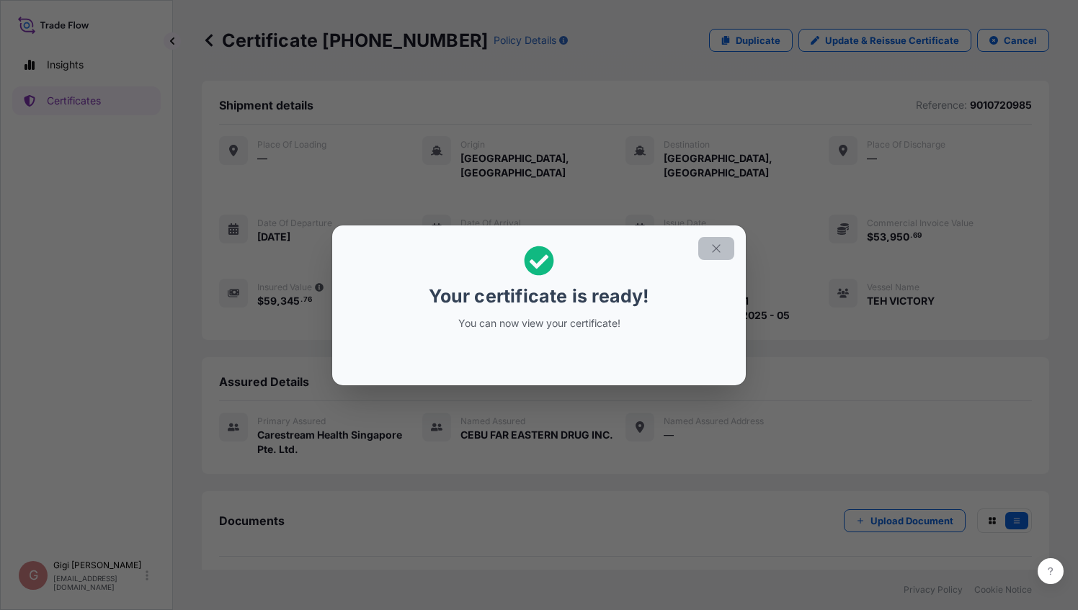
click at [718, 244] on icon "button" at bounding box center [716, 248] width 13 height 13
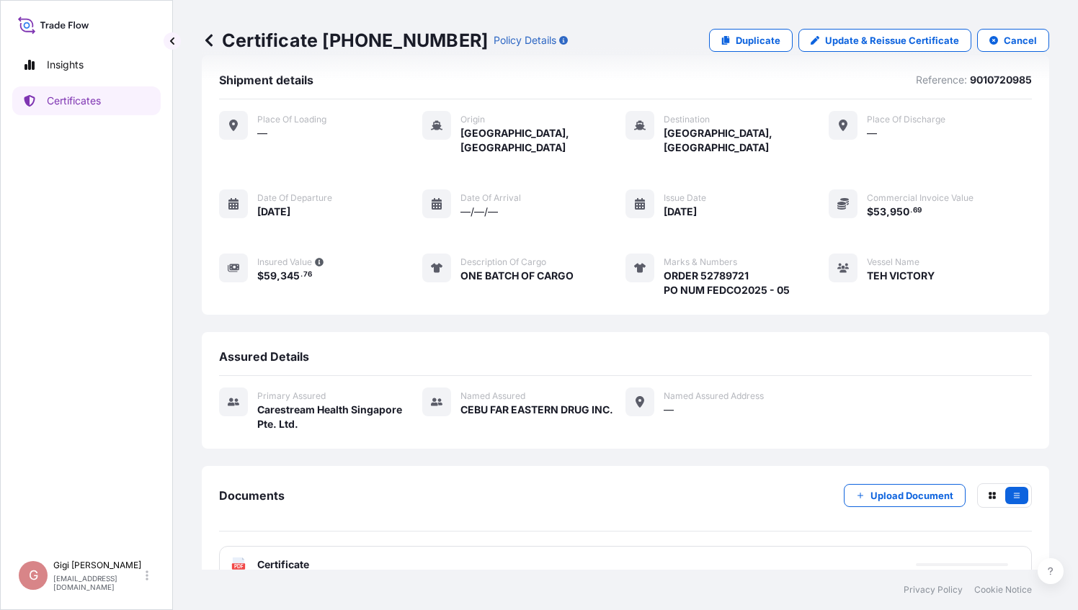
scroll to position [39, 0]
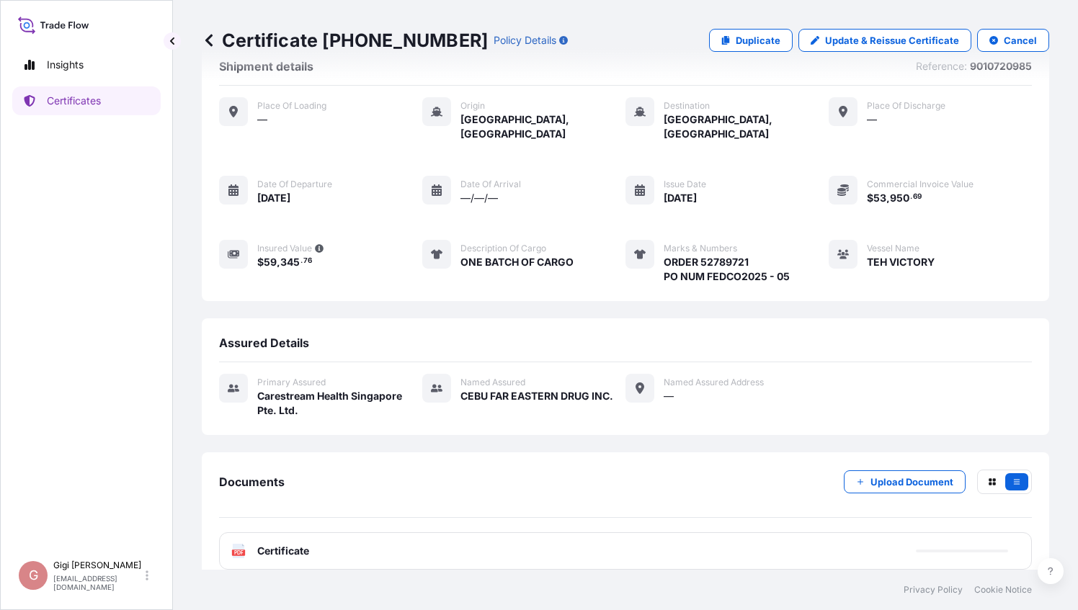
click at [277, 544] on span "Certificate" at bounding box center [283, 551] width 52 height 14
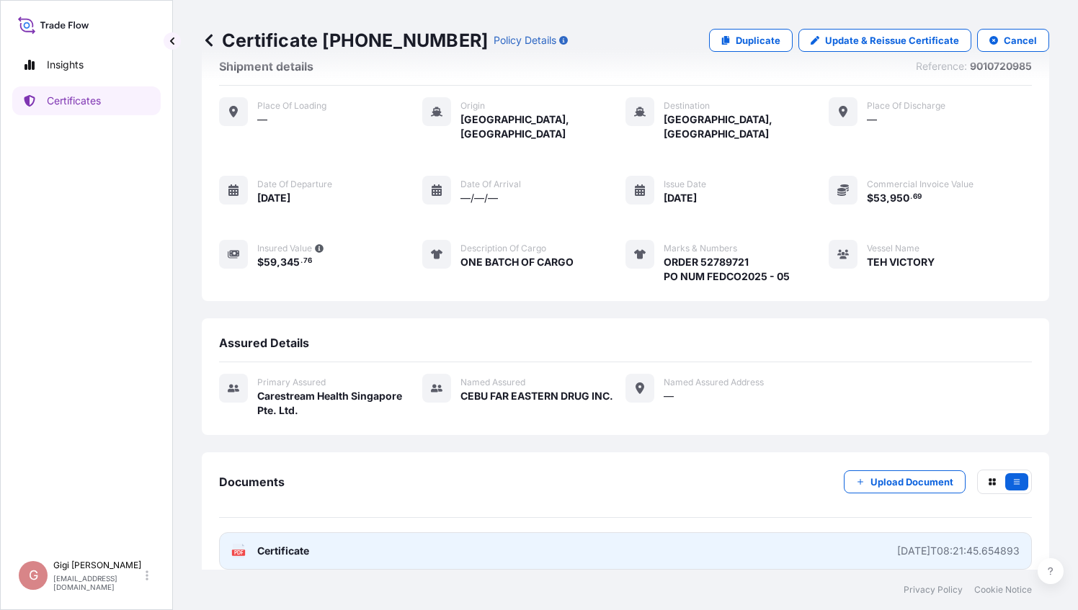
click at [238, 551] on text "PDF" at bounding box center [238, 553] width 9 height 5
